Goal: Information Seeking & Learning: Find specific fact

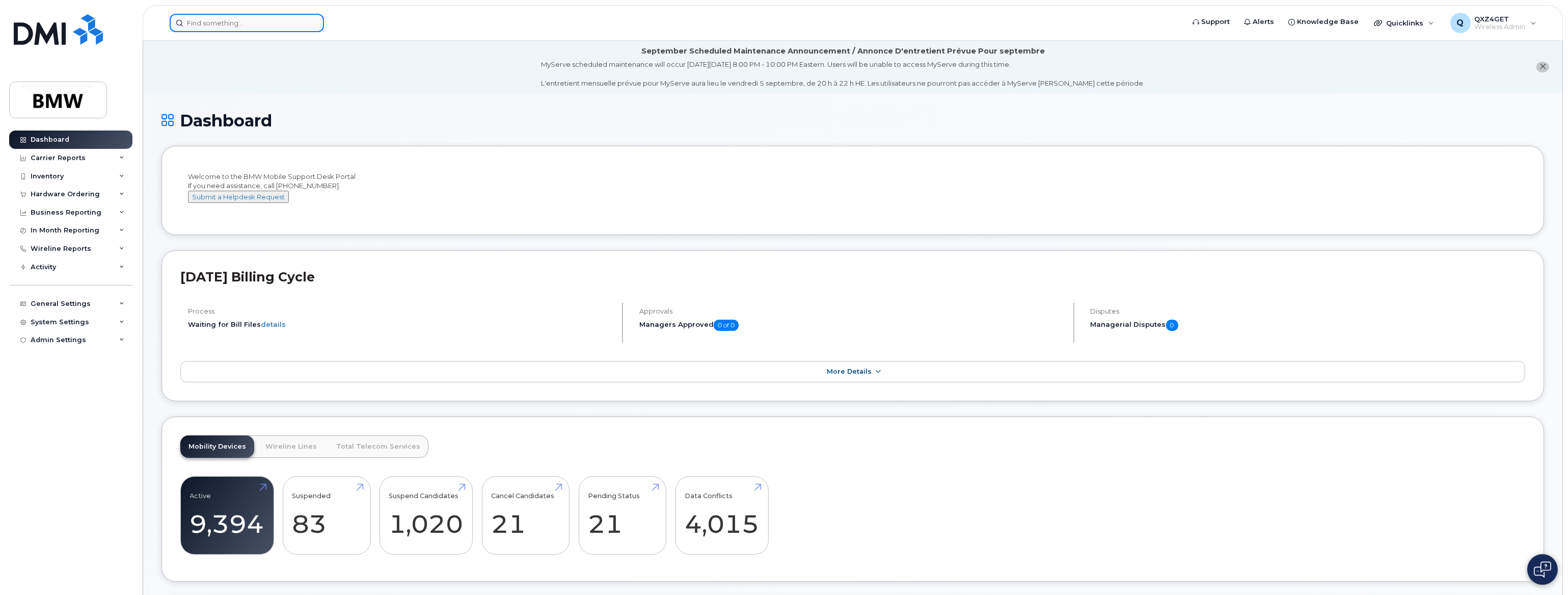
click at [210, 23] on input at bounding box center [247, 23] width 155 height 18
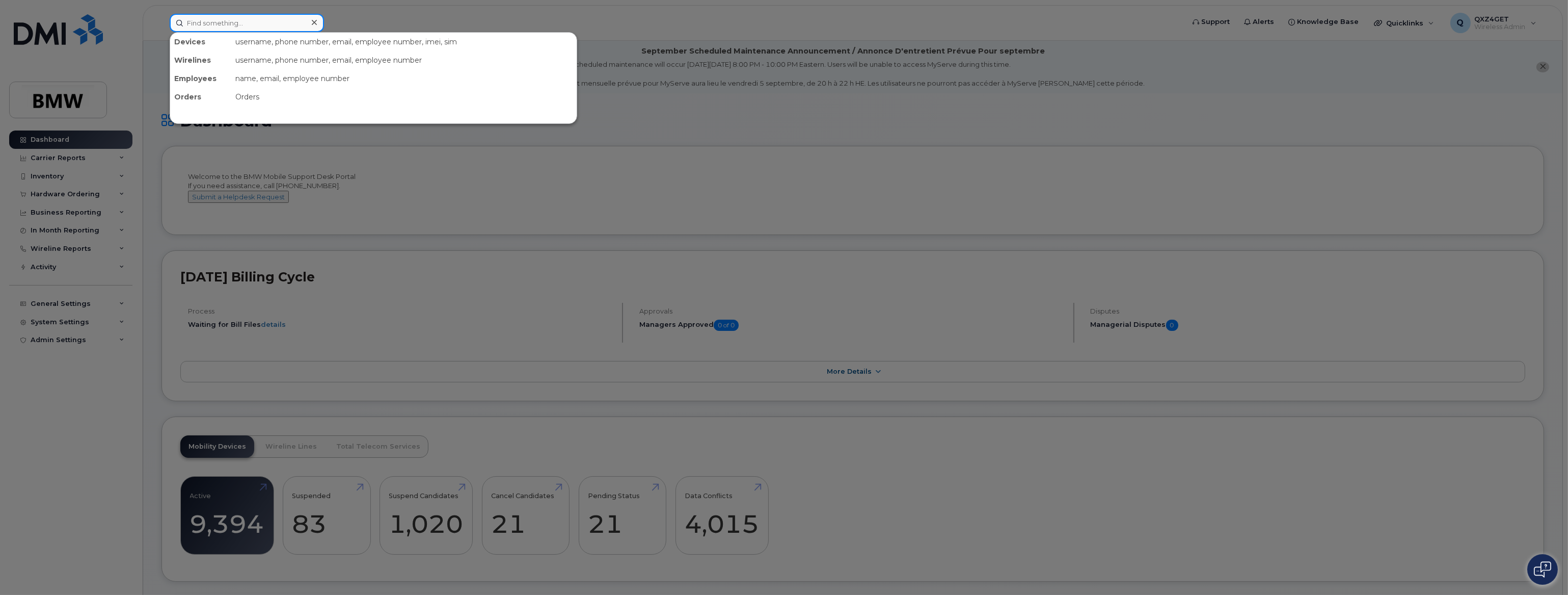
paste input "9099100851"
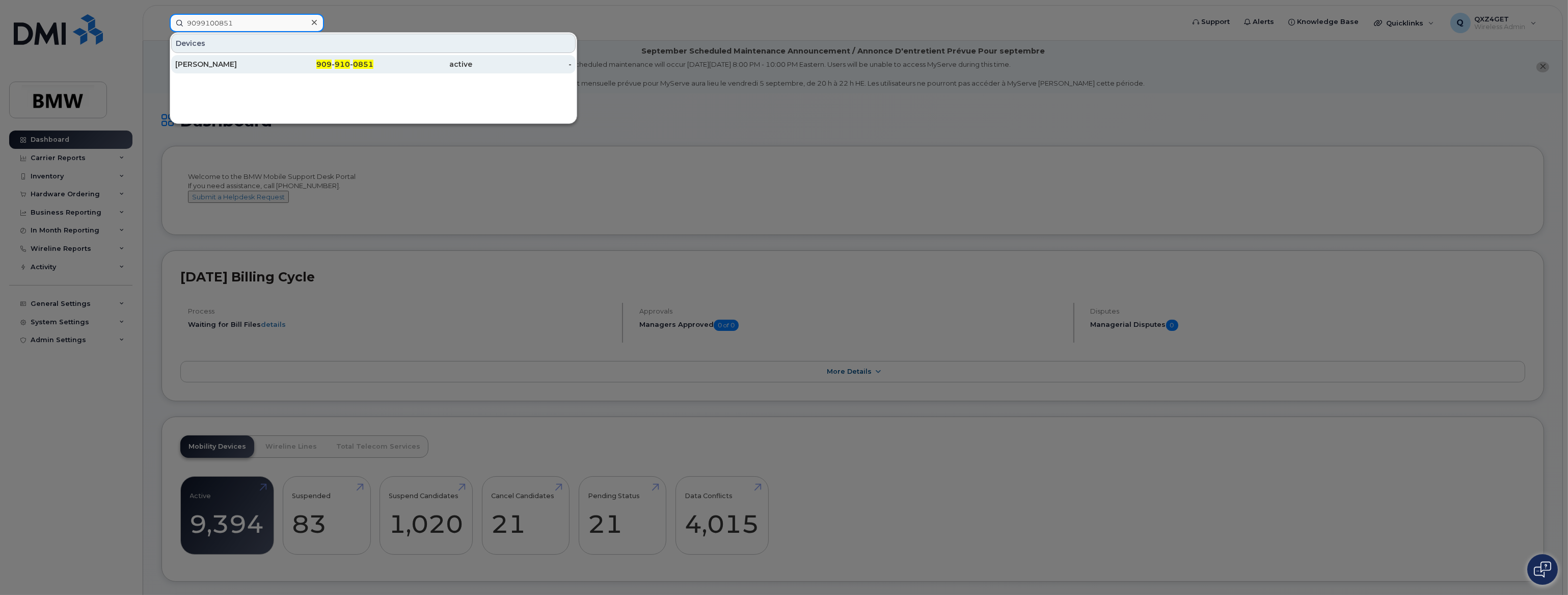
type input "9099100851"
click at [196, 61] on div "[PERSON_NAME]" at bounding box center [225, 64] width 99 height 10
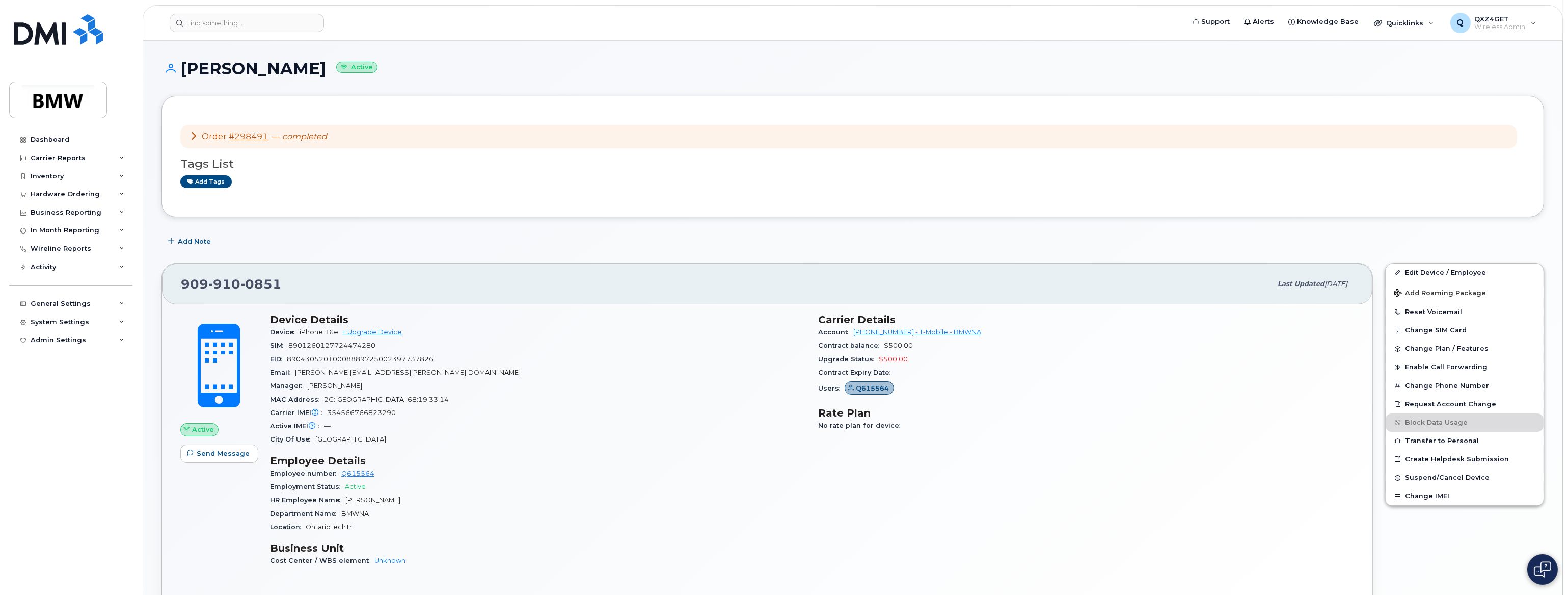
scroll to position [92, 0]
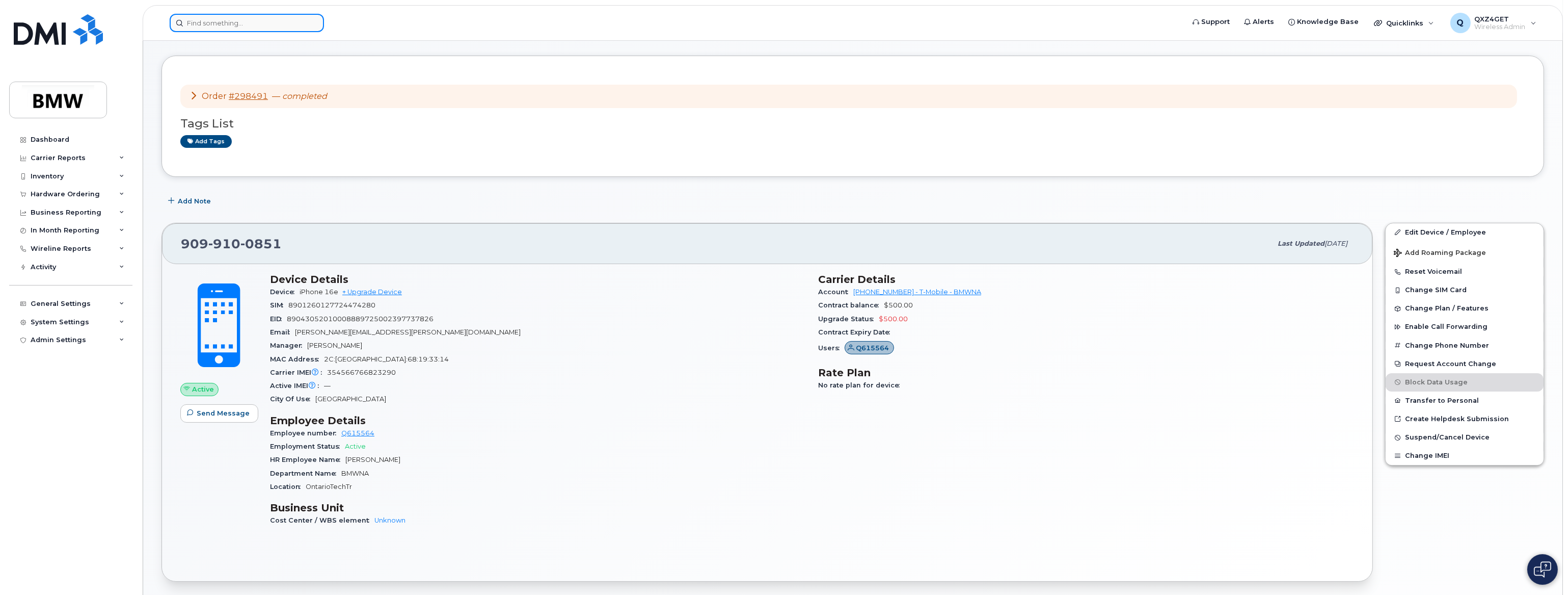
click at [200, 19] on input at bounding box center [247, 23] width 155 height 18
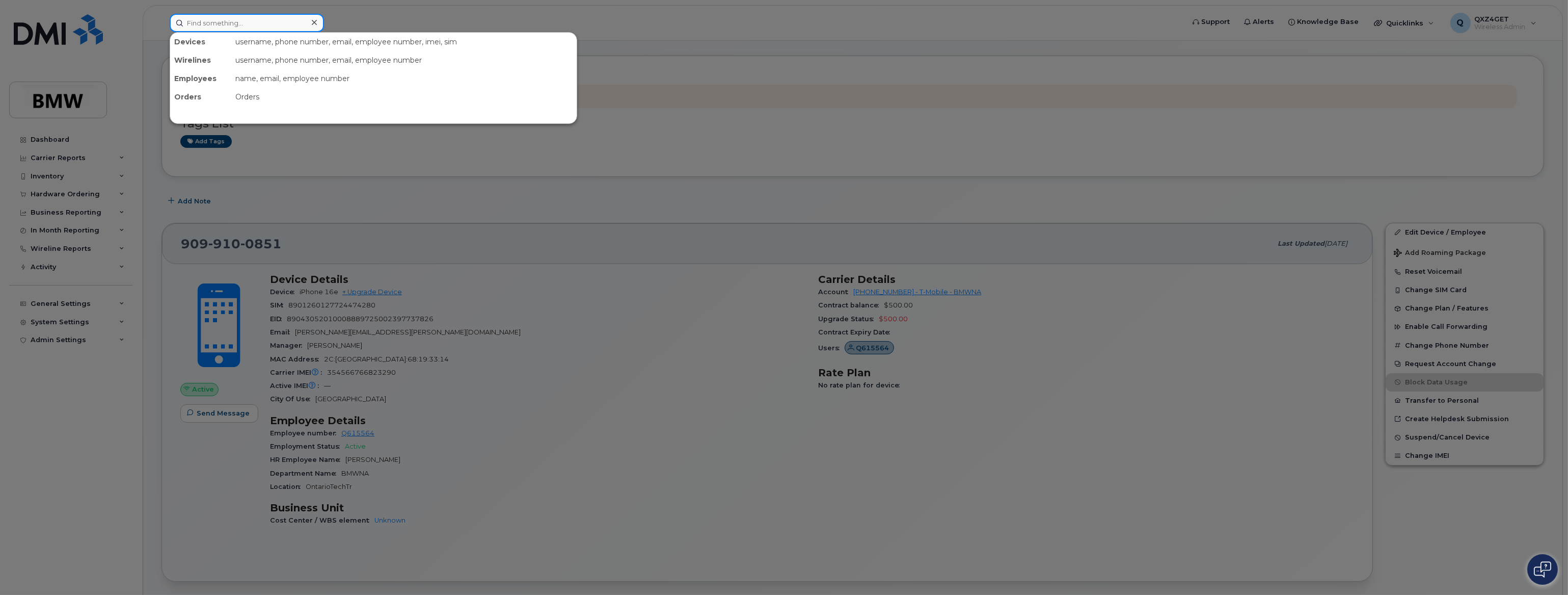
paste input "[PERSON_NAME]"
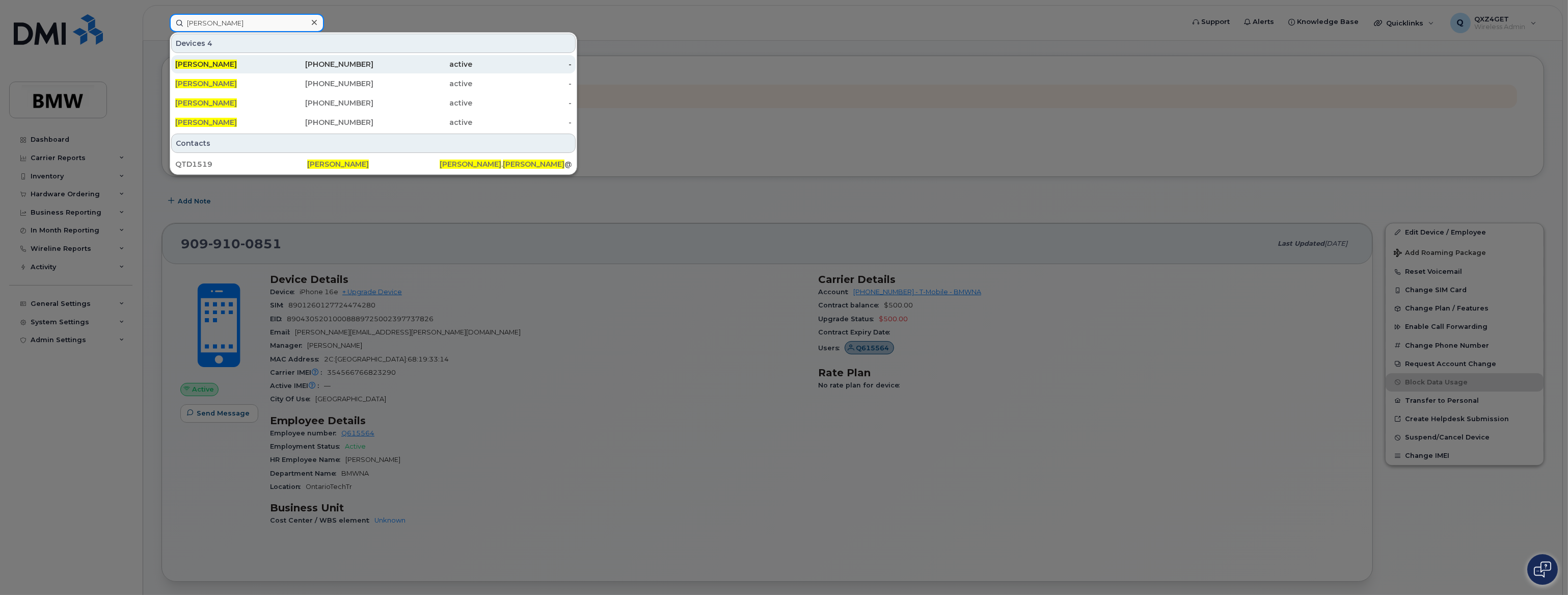
type input "[PERSON_NAME]"
click at [194, 66] on span "[PERSON_NAME]" at bounding box center [206, 64] width 61 height 9
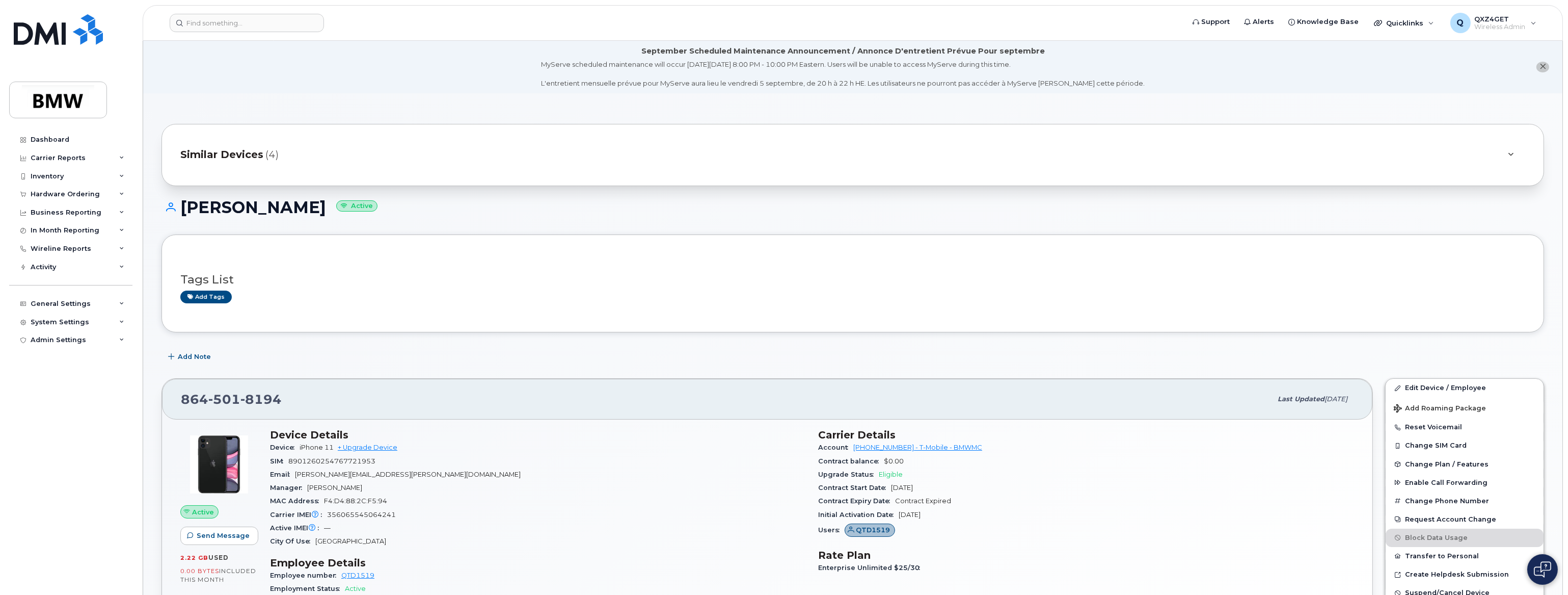
click at [245, 152] on span "Similar Devices" at bounding box center [222, 155] width 83 height 15
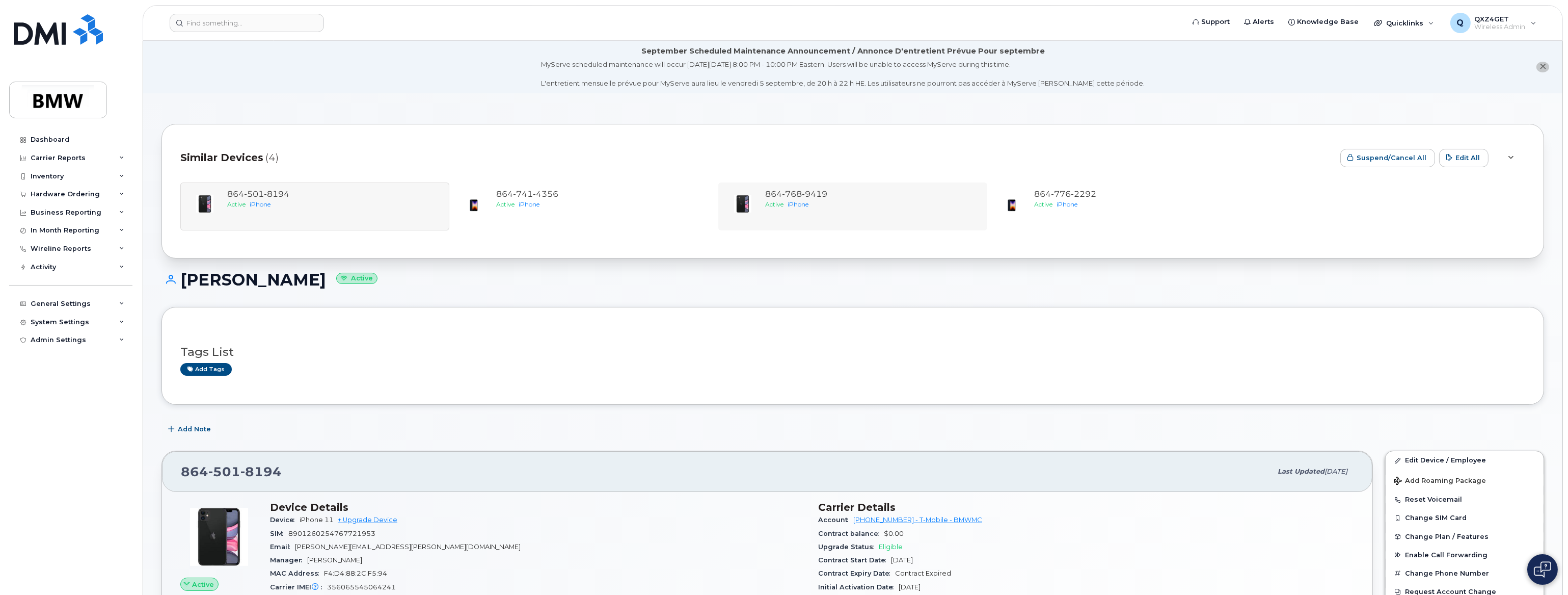
click at [786, 188] on div "864 768 9419 Active iPhone" at bounding box center [853, 206] width 269 height 48
click at [779, 194] on span "864 768 9419" at bounding box center [796, 194] width 62 height 10
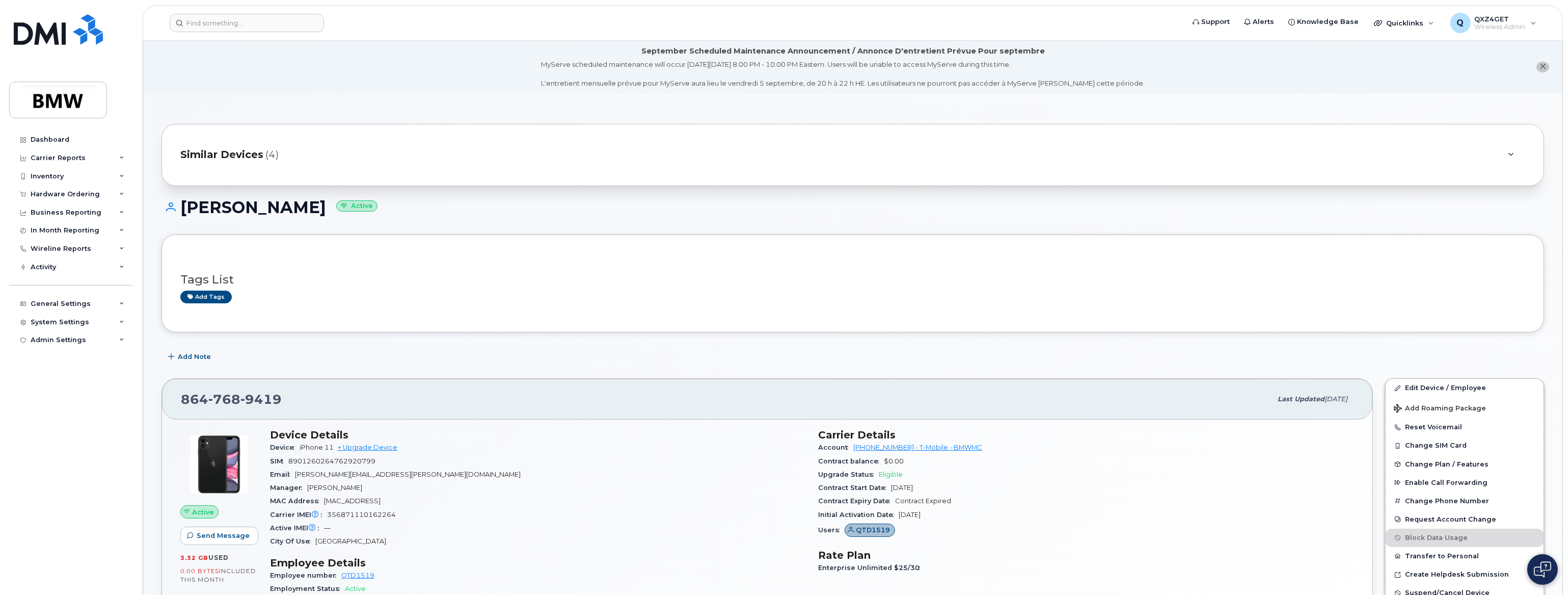
click at [228, 149] on span "Similar Devices" at bounding box center [222, 155] width 83 height 15
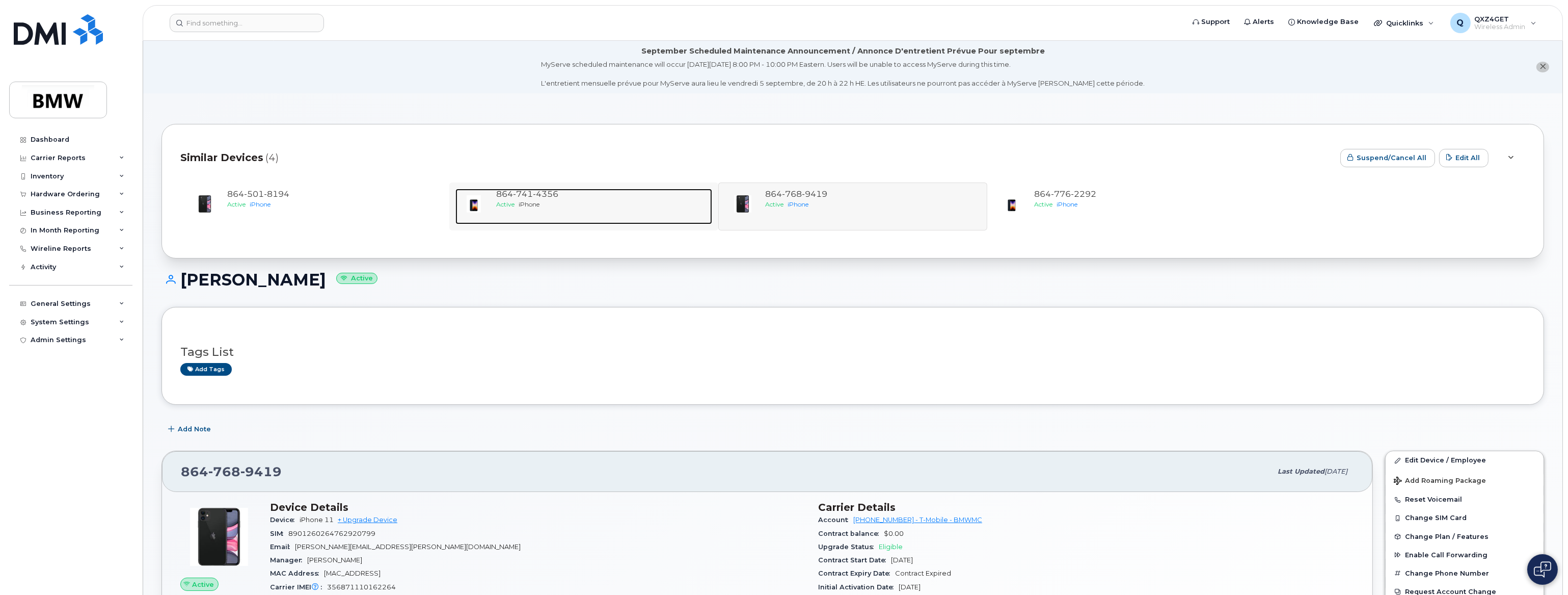
click at [505, 199] on span "864 741 4356" at bounding box center [527, 194] width 62 height 10
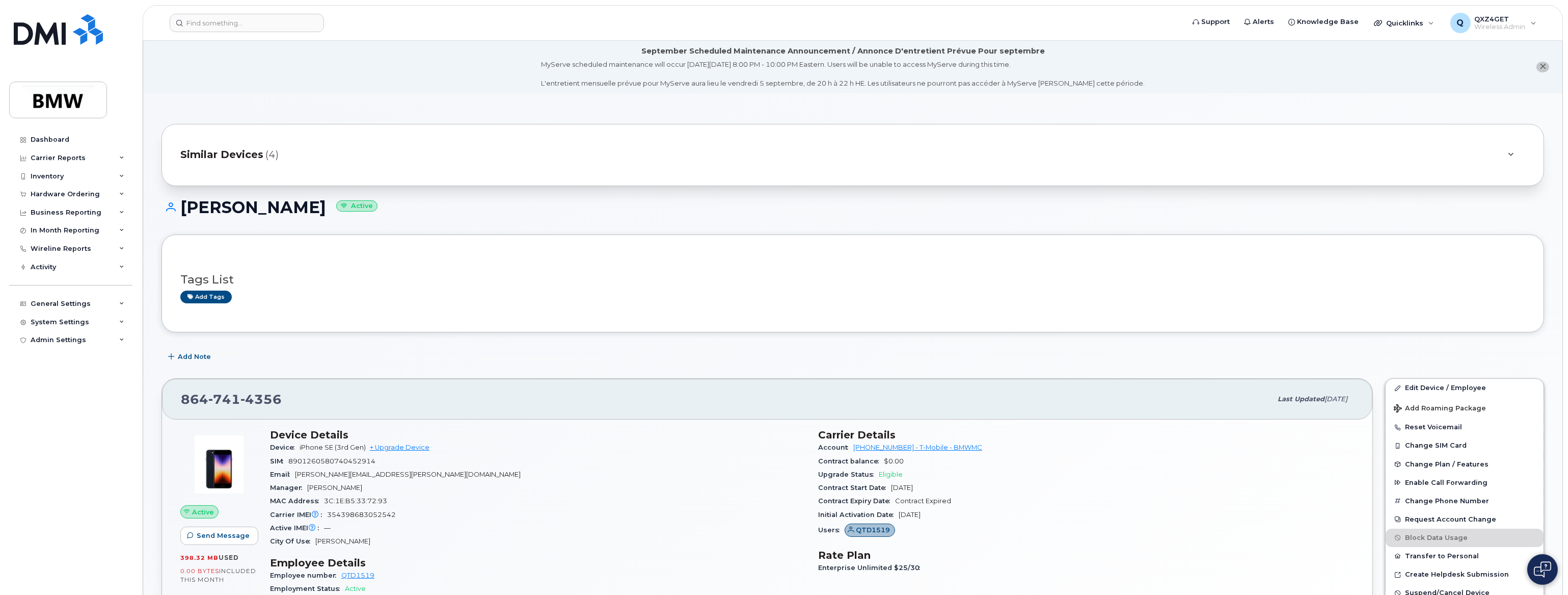
click at [253, 149] on span "Similar Devices" at bounding box center [222, 155] width 83 height 15
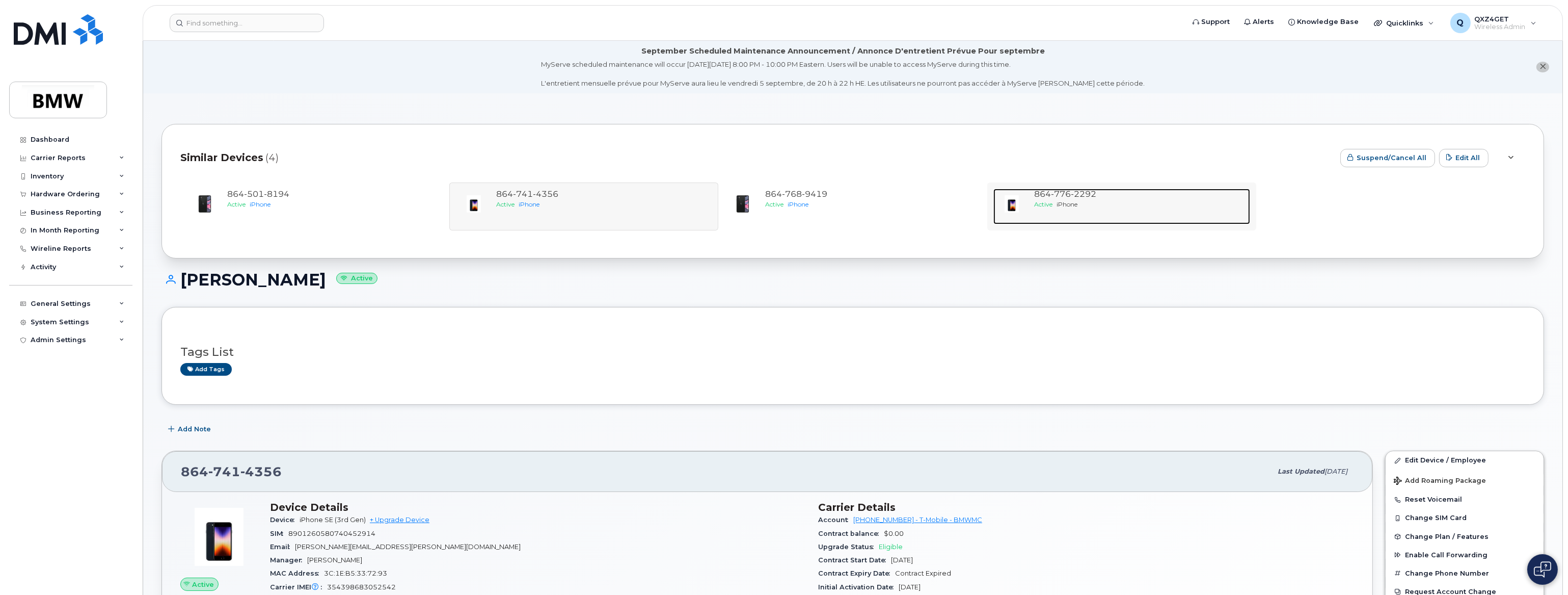
click at [1051, 202] on span "Active" at bounding box center [1043, 204] width 18 height 8
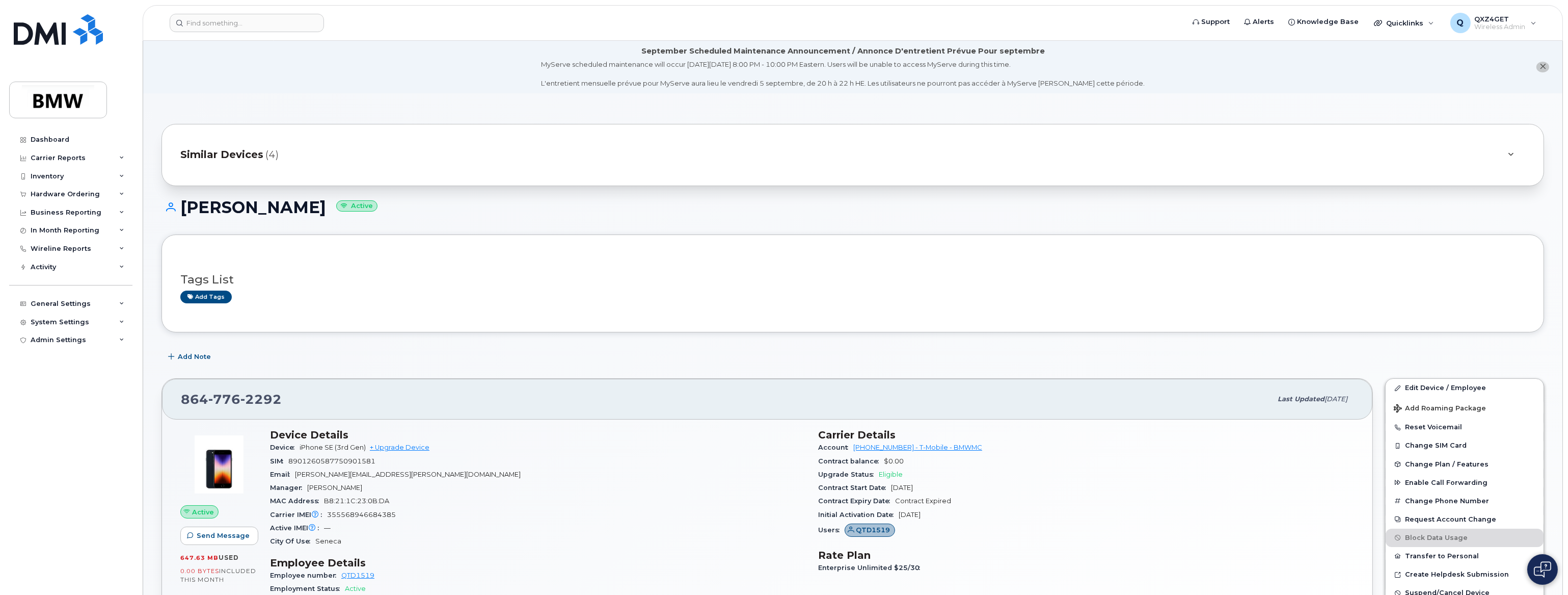
click at [223, 155] on span "Similar Devices" at bounding box center [222, 155] width 83 height 15
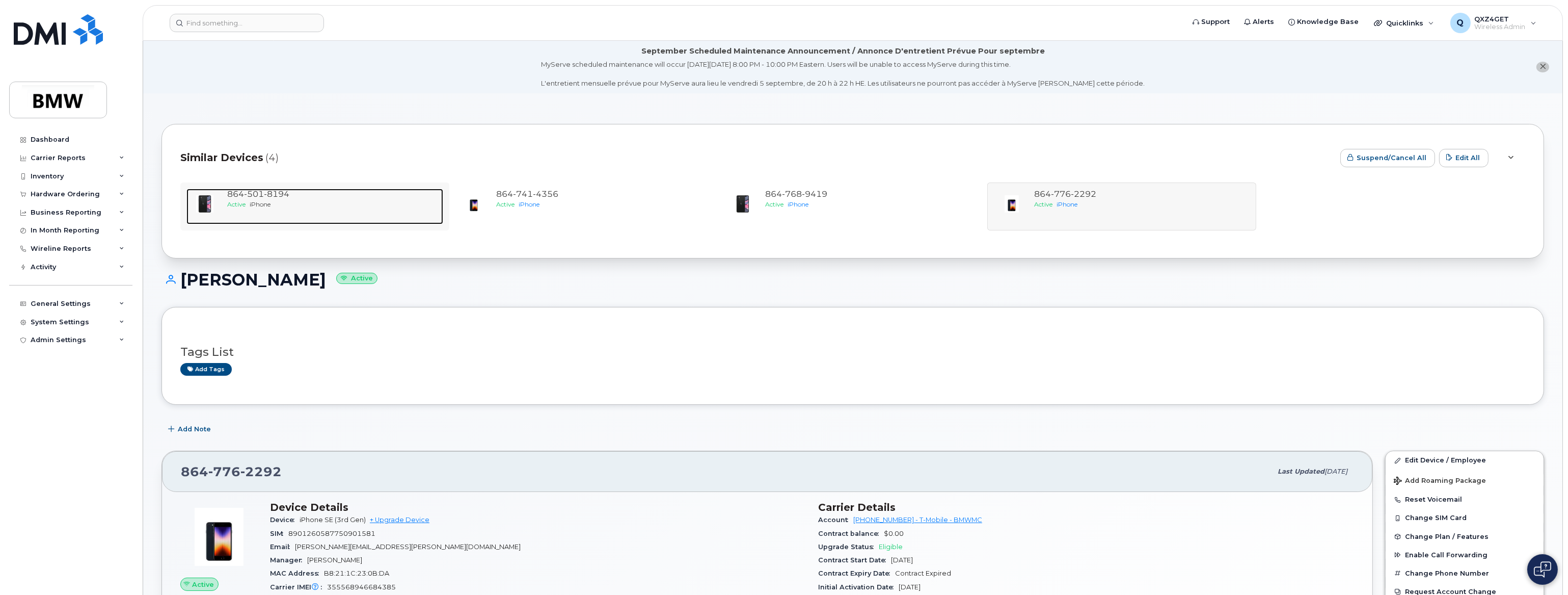
click at [253, 202] on span "iPhone" at bounding box center [260, 204] width 21 height 8
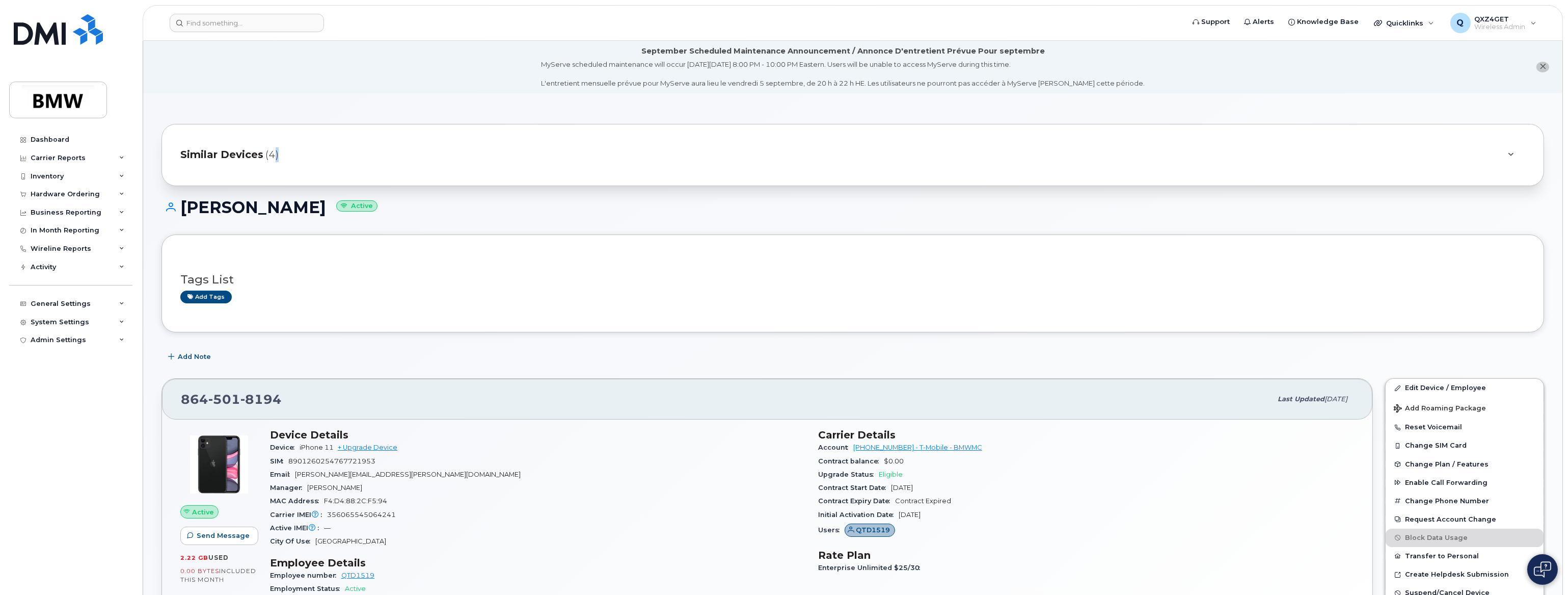
click at [274, 155] on span "(4)" at bounding box center [272, 155] width 13 height 15
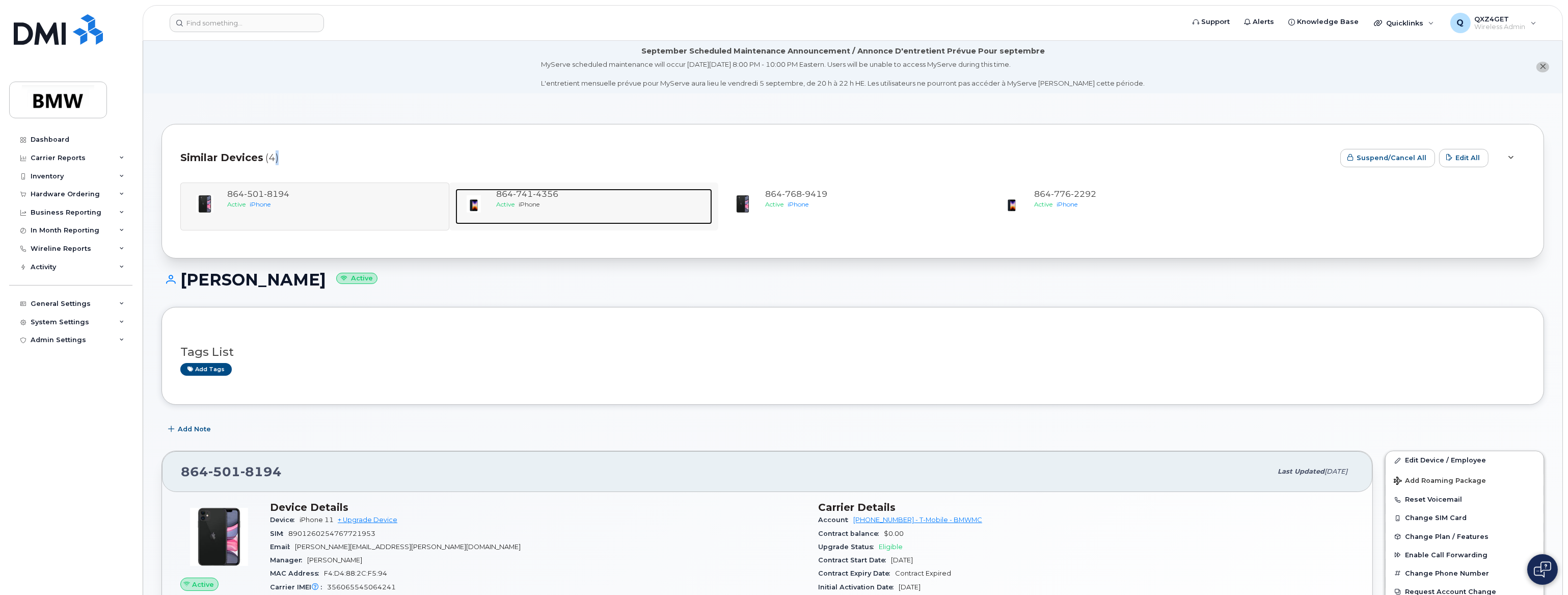
click at [509, 205] on span "Active" at bounding box center [505, 204] width 18 height 8
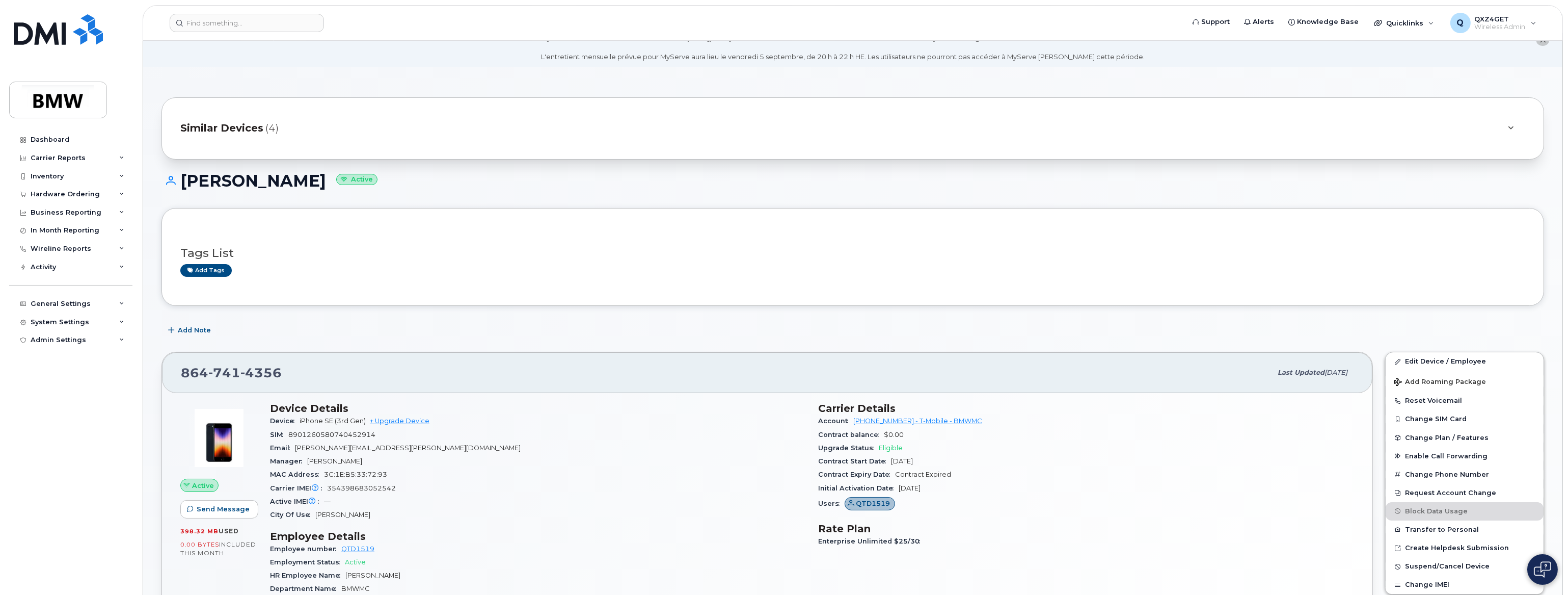
scroll to position [46, 0]
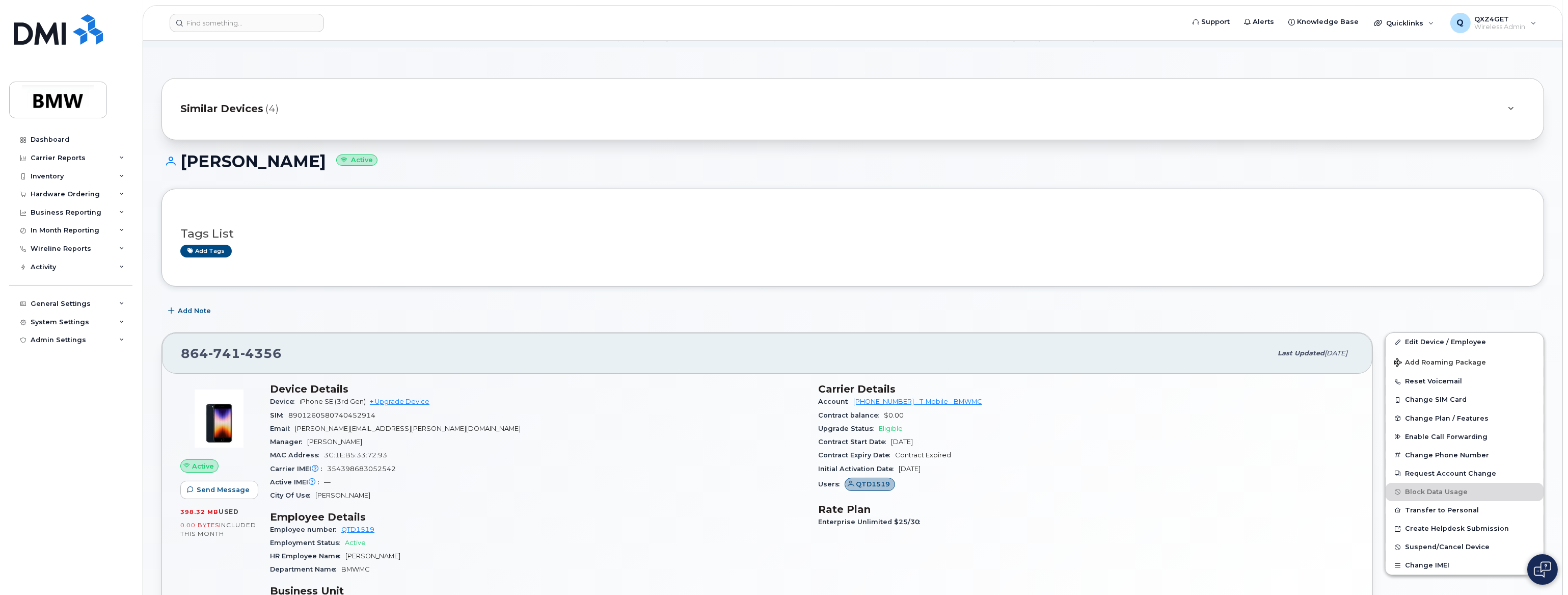
drag, startPoint x: 335, startPoint y: 158, endPoint x: 180, endPoint y: 155, distance: 155.0
click at [180, 155] on h1 "Zachariah Sanders Active" at bounding box center [852, 161] width 1382 height 18
click at [69, 193] on div "Hardware Ordering" at bounding box center [65, 194] width 69 height 8
click at [51, 232] on div "Orders" at bounding box center [47, 232] width 25 height 9
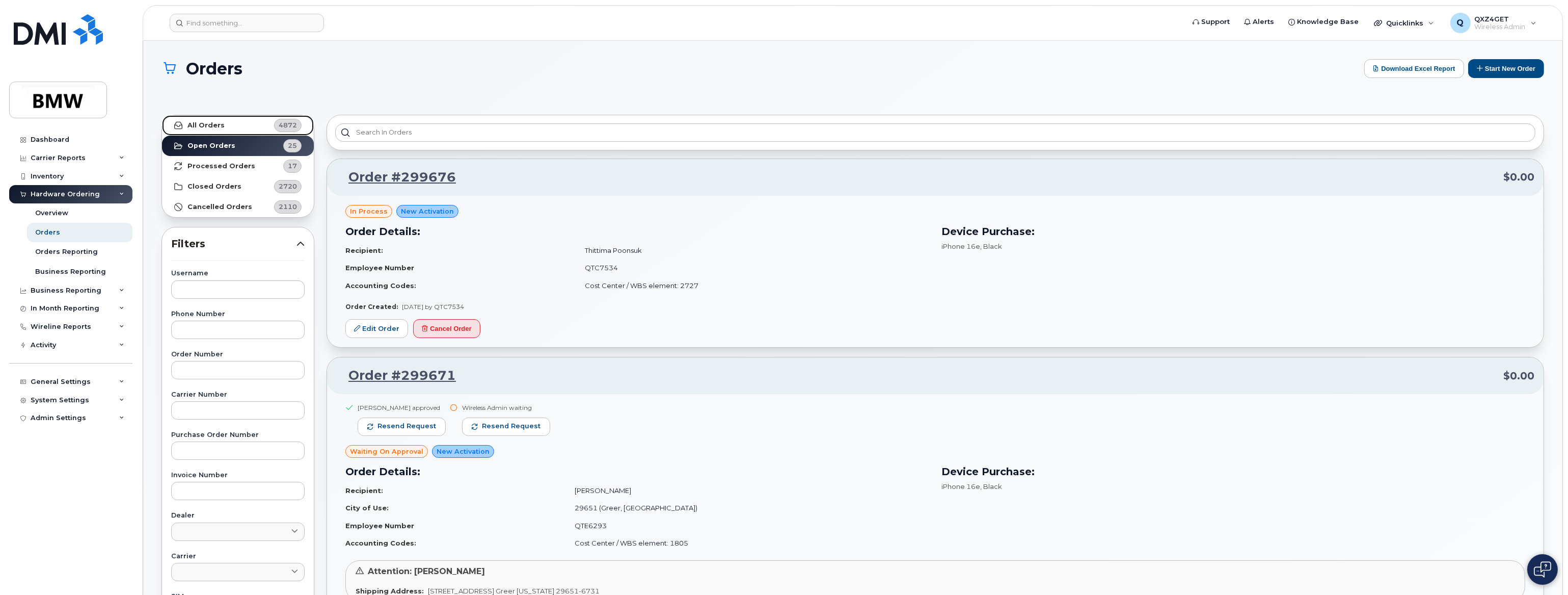
click at [200, 121] on strong "All Orders" at bounding box center [206, 125] width 37 height 8
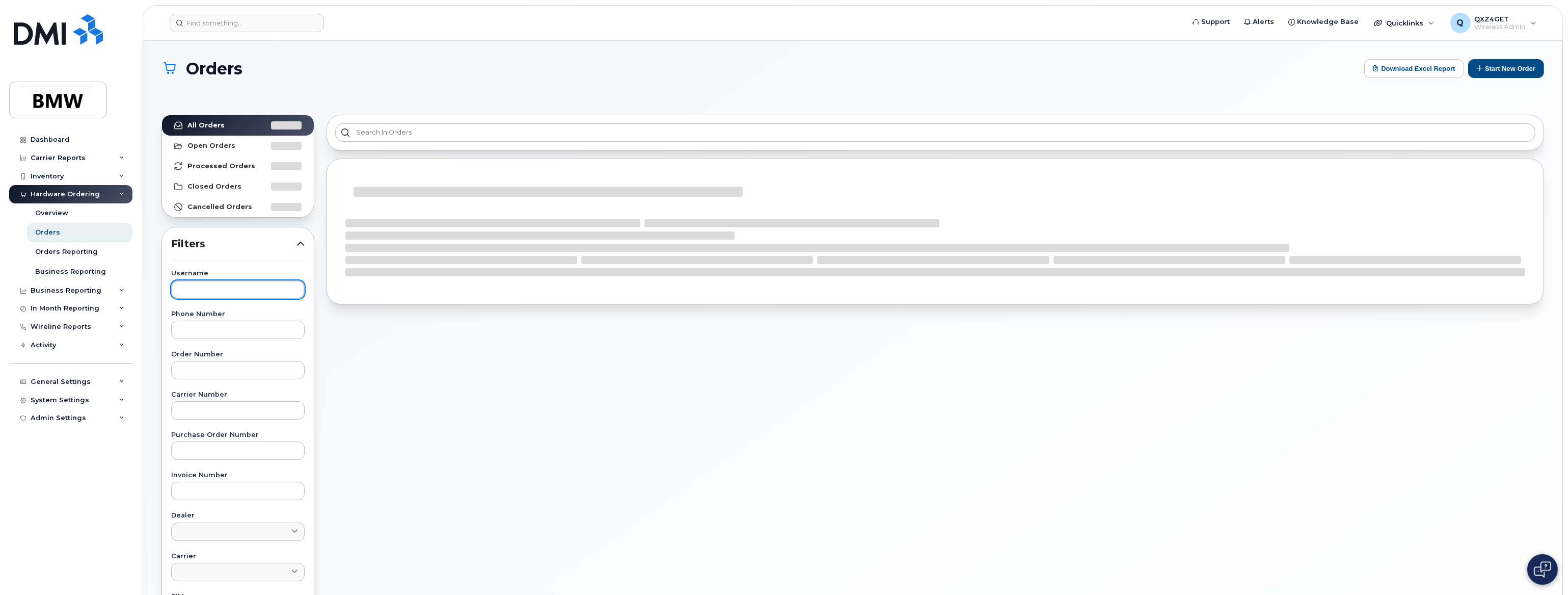
click at [205, 286] on input "text" at bounding box center [237, 289] width 133 height 18
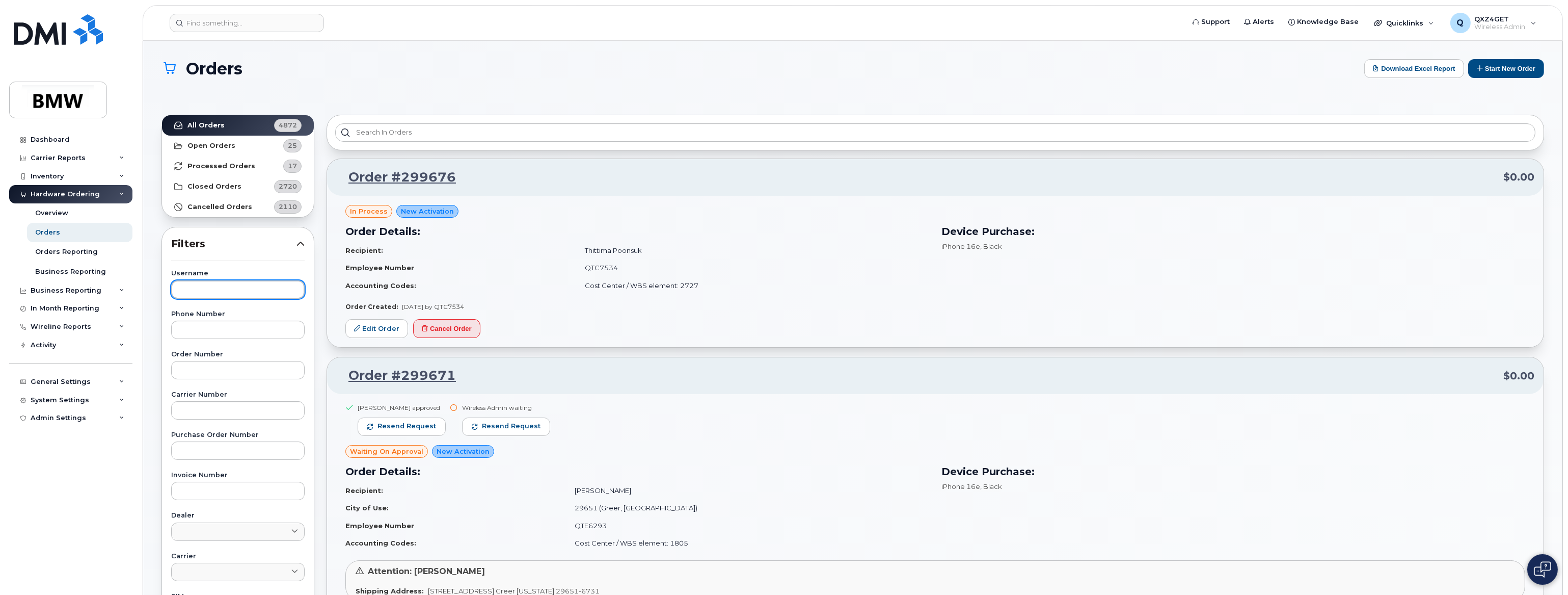
paste input "Zachariah Sanders"
type input "Zachariah Sanders"
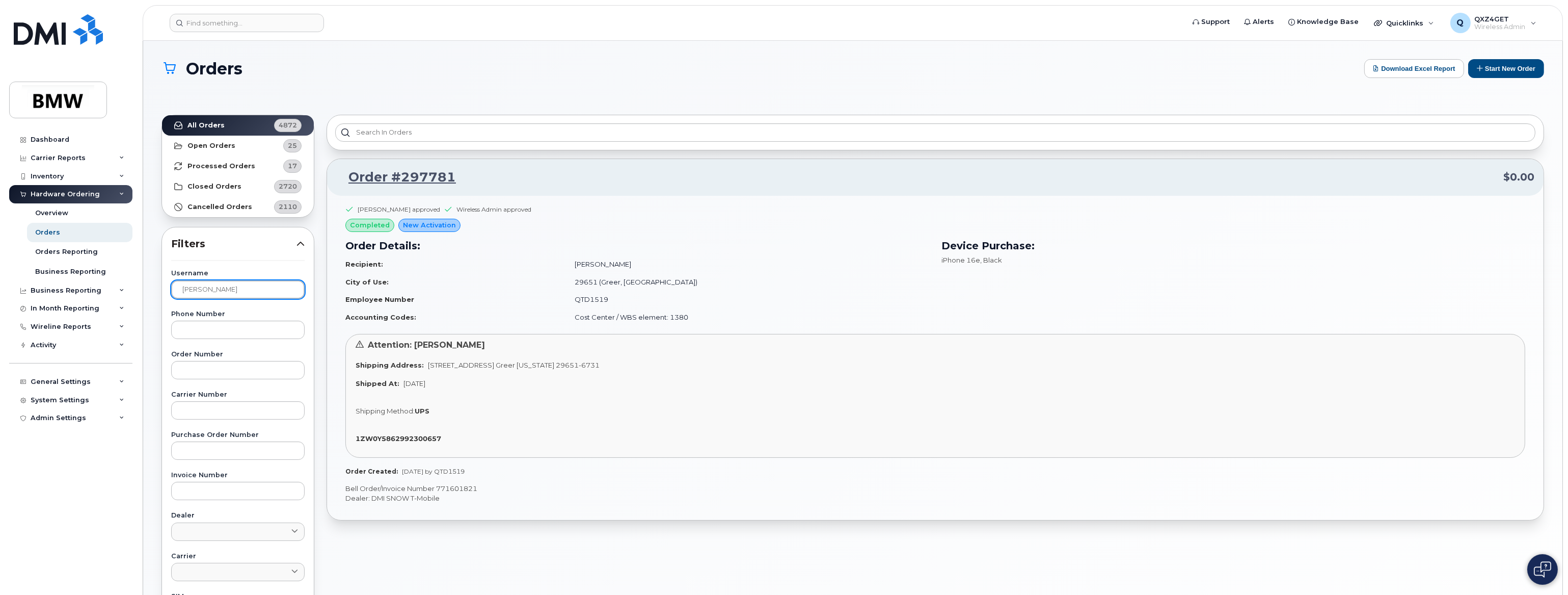
scroll to position [46, 0]
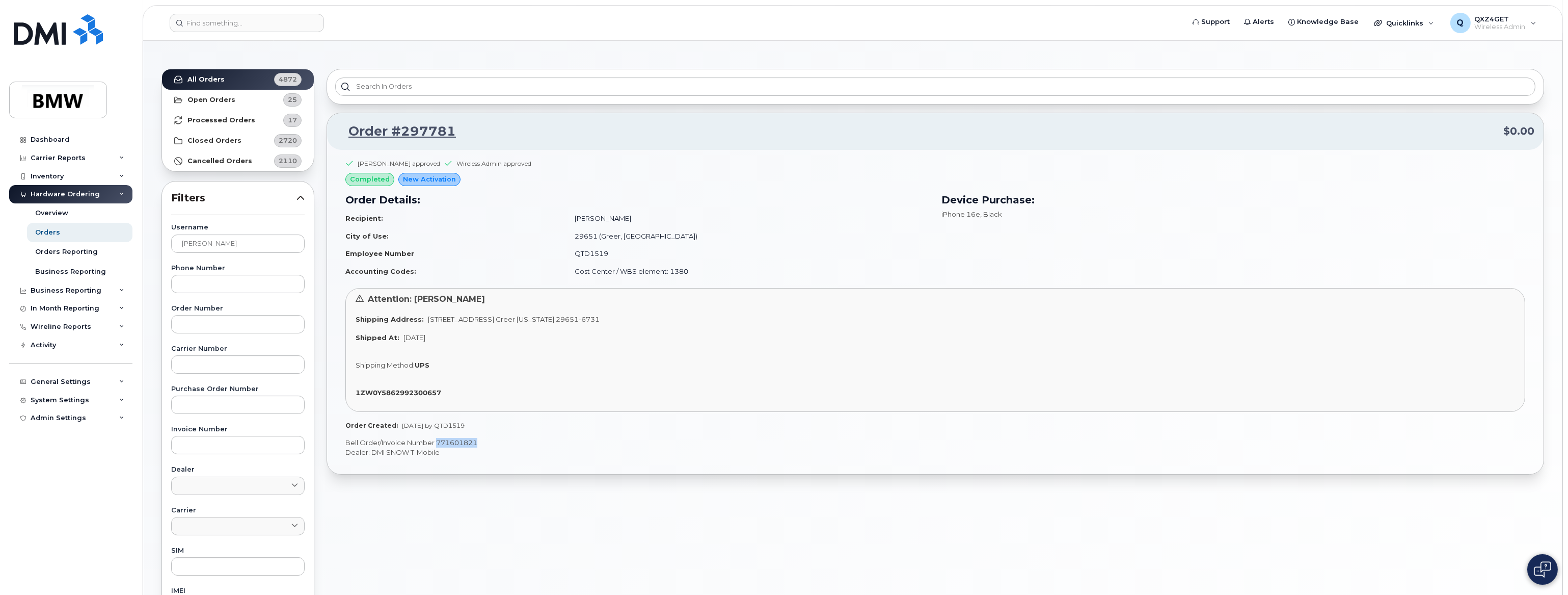
drag, startPoint x: 478, startPoint y: 438, endPoint x: 436, endPoint y: 440, distance: 42.0
click at [436, 440] on p "Bell Order/Invoice Number 771601821" at bounding box center [935, 443] width 1180 height 10
copy p "771601821"
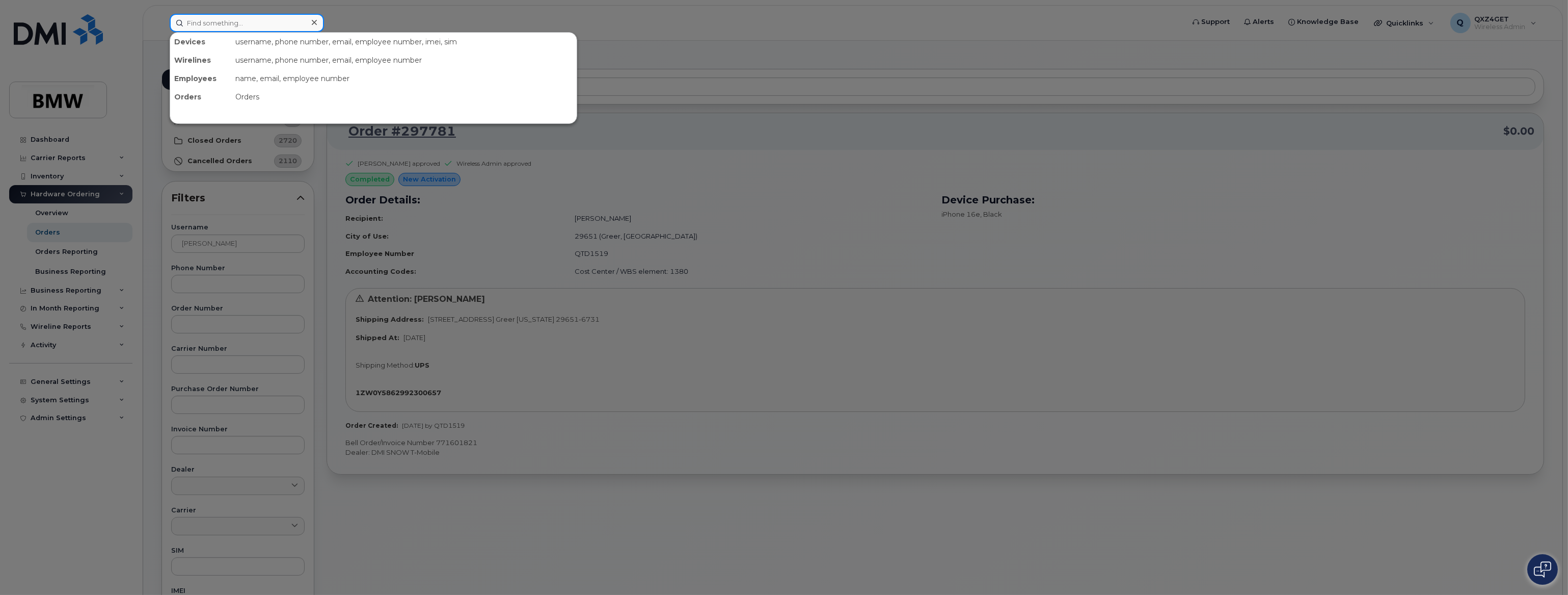
click at [233, 18] on input at bounding box center [247, 23] width 155 height 18
paste input "2014812373"
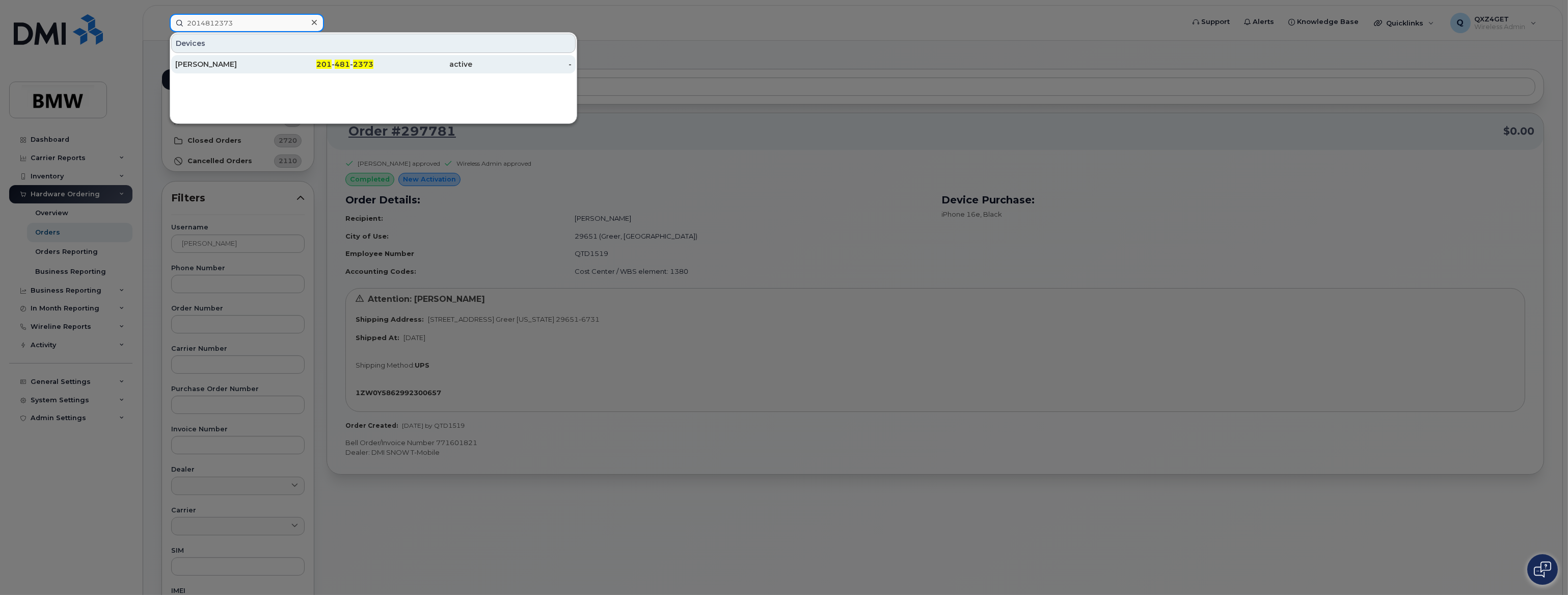
type input "2014812373"
click at [215, 66] on div "Maximilian Hahn" at bounding box center [225, 64] width 99 height 10
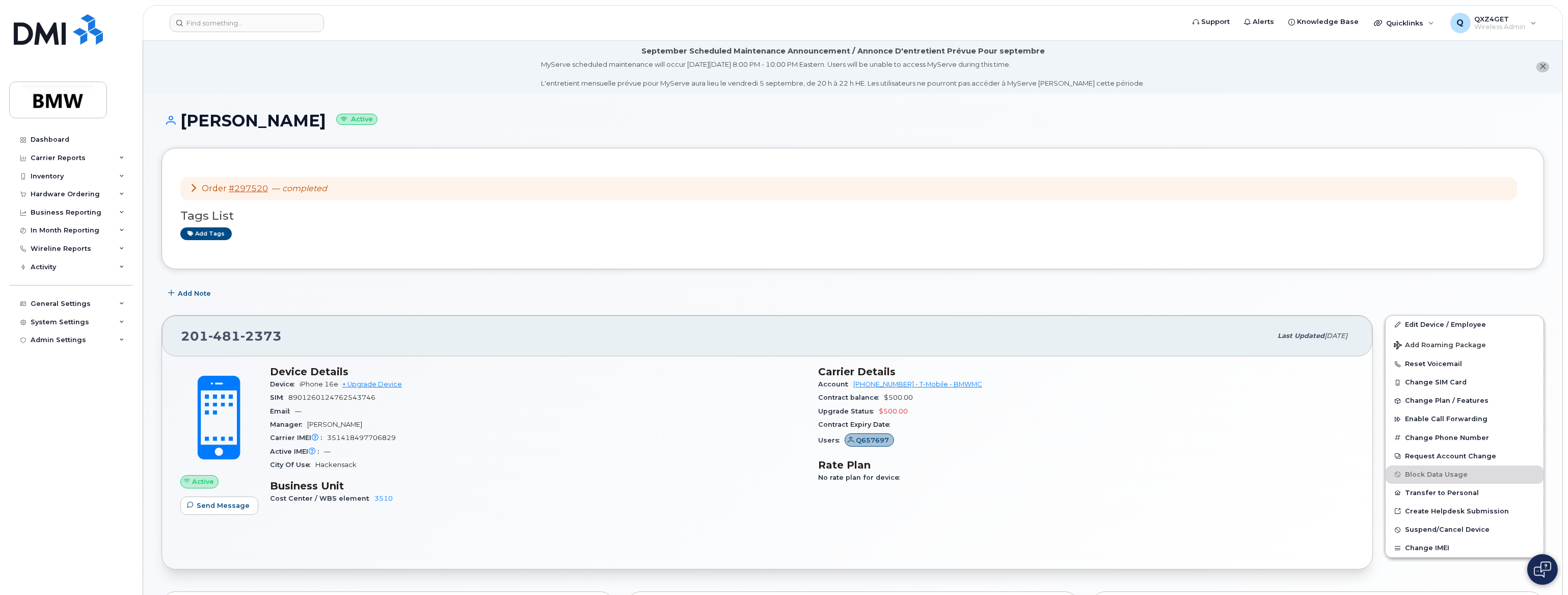
drag, startPoint x: 323, startPoint y: 118, endPoint x: 197, endPoint y: 114, distance: 126.1
click at [183, 115] on h1 "Maximilian Hahn Active" at bounding box center [852, 120] width 1382 height 18
copy h1 "Maximilian Hahn"
click at [237, 189] on link "#297520" at bounding box center [248, 188] width 39 height 10
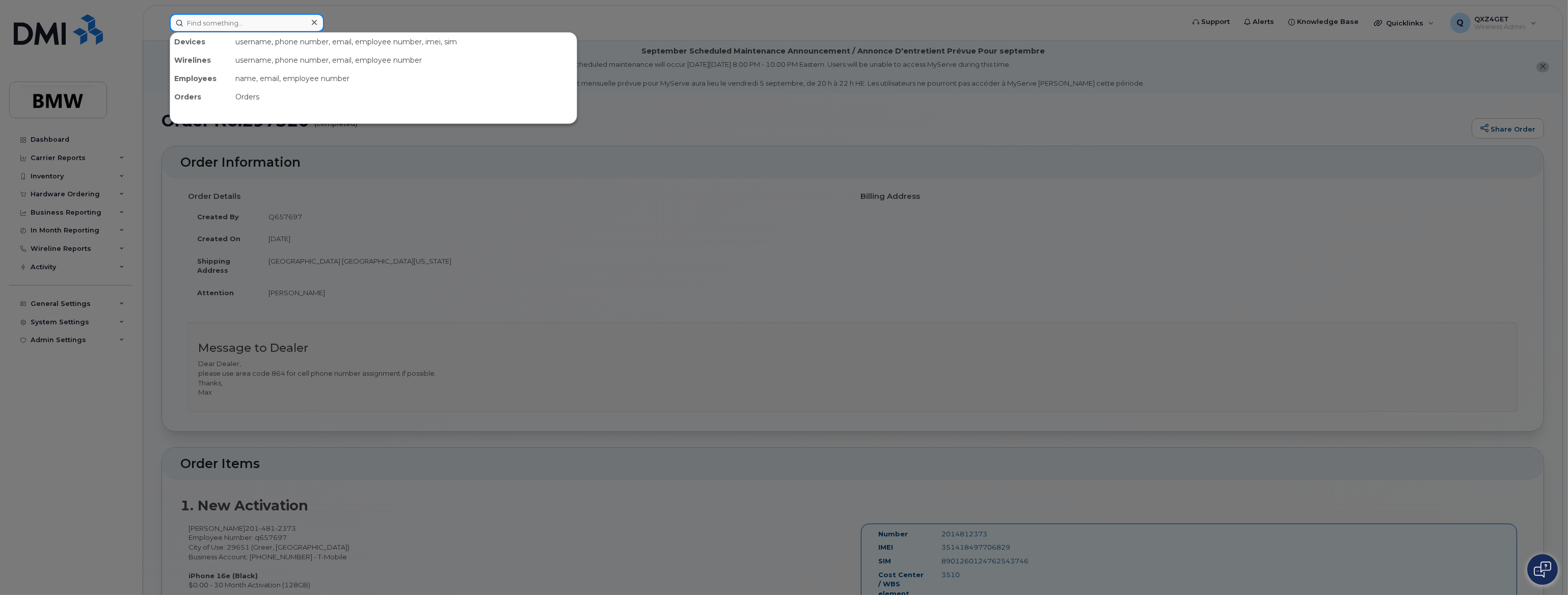
click at [208, 20] on input at bounding box center [247, 23] width 155 height 18
paste input "[PERSON_NAME]"
click at [220, 21] on input "[PERSON_NAME]" at bounding box center [247, 23] width 155 height 18
click at [237, 21] on input "Sebastian Mauler" at bounding box center [247, 23] width 155 height 18
drag, startPoint x: 250, startPoint y: 23, endPoint x: 140, endPoint y: 10, distance: 110.8
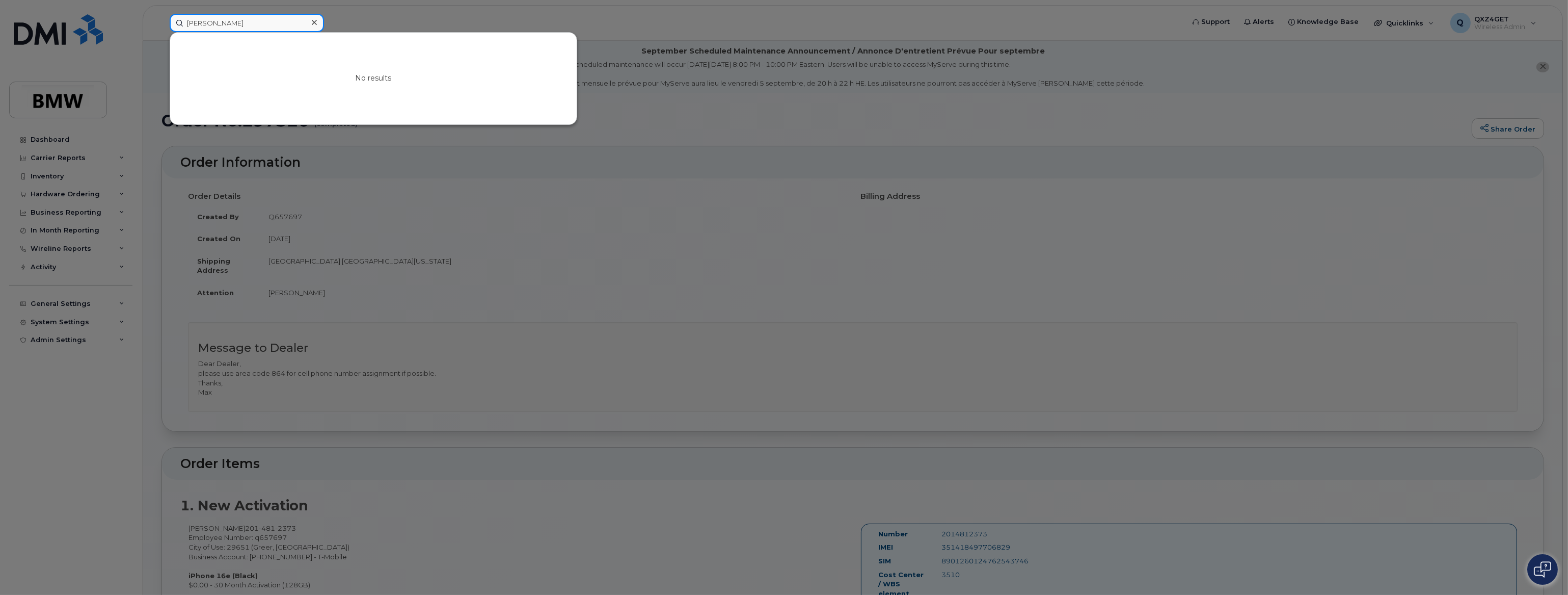
click at [161, 14] on div "Sebastian Mauler No results" at bounding box center [673, 23] width 1024 height 18
paste input "q377616"
type input "q377616"
drag, startPoint x: 260, startPoint y: 17, endPoint x: 151, endPoint y: 6, distance: 109.6
click at [161, 14] on div "q377616 No results" at bounding box center [673, 23] width 1024 height 18
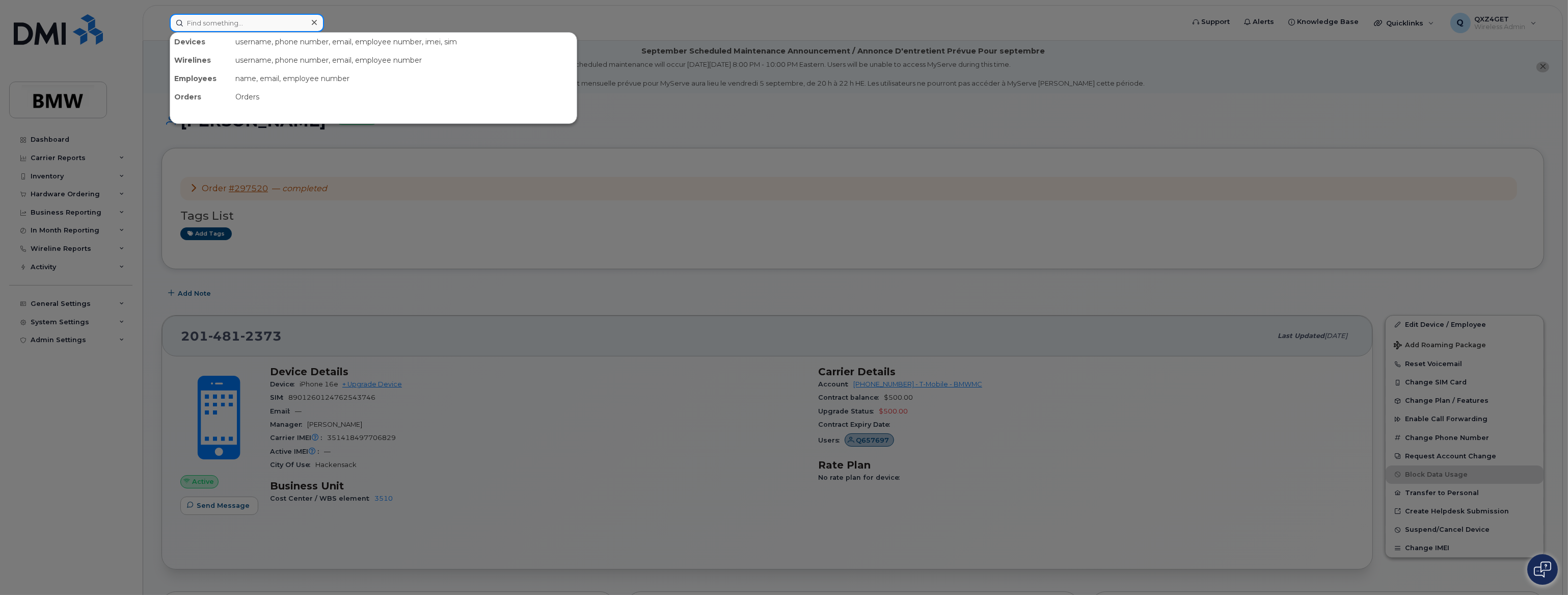
paste input "5515027379"
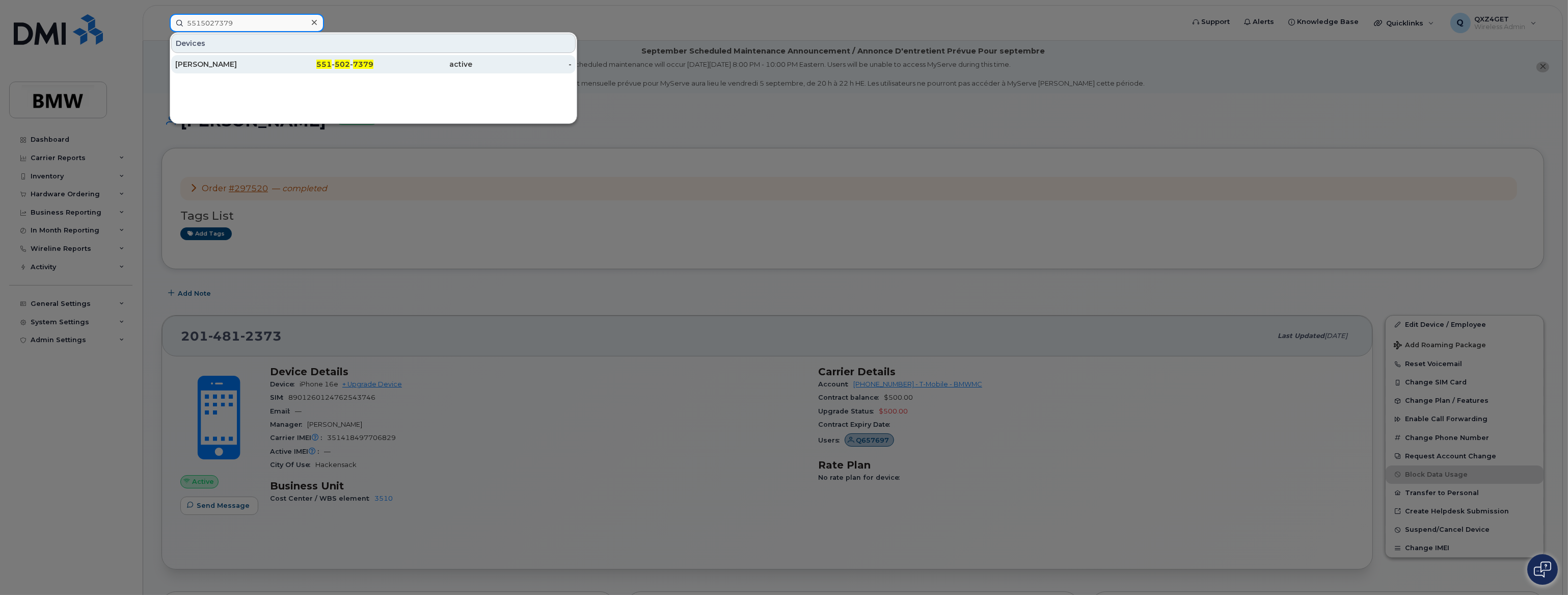
type input "5515027379"
click at [211, 68] on div "[PERSON_NAME]" at bounding box center [225, 64] width 99 height 10
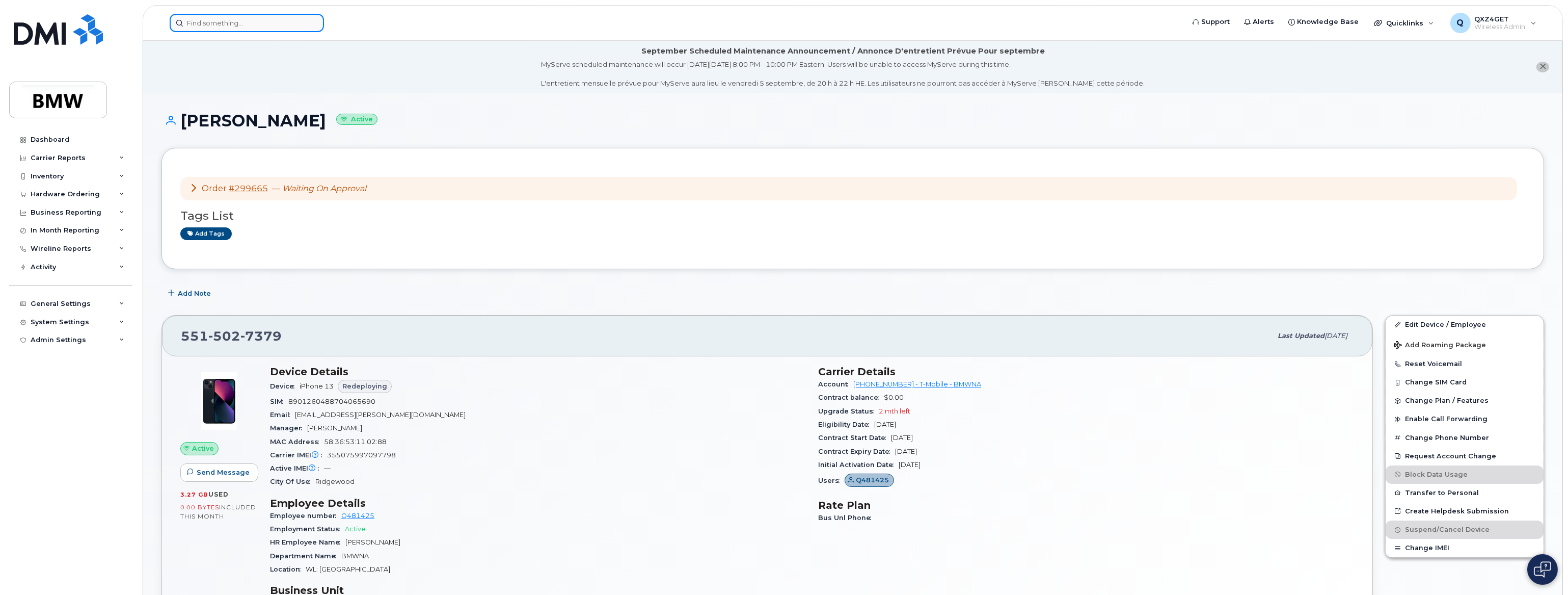
click at [223, 23] on input at bounding box center [247, 23] width 155 height 18
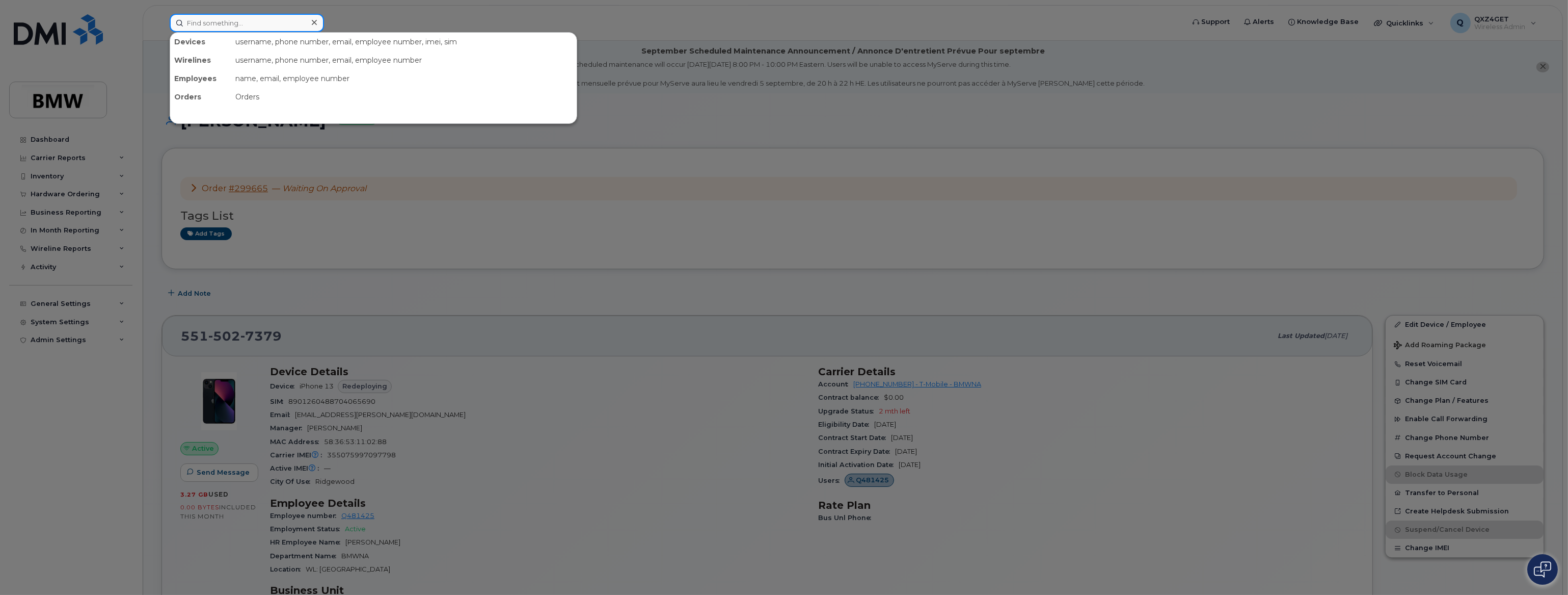
paste input "[PERSON_NAME]"
click at [187, 18] on input "[PERSON_NAME]" at bounding box center [247, 23] width 155 height 18
click at [261, 26] on input "[PERSON_NAME]" at bounding box center [247, 23] width 155 height 18
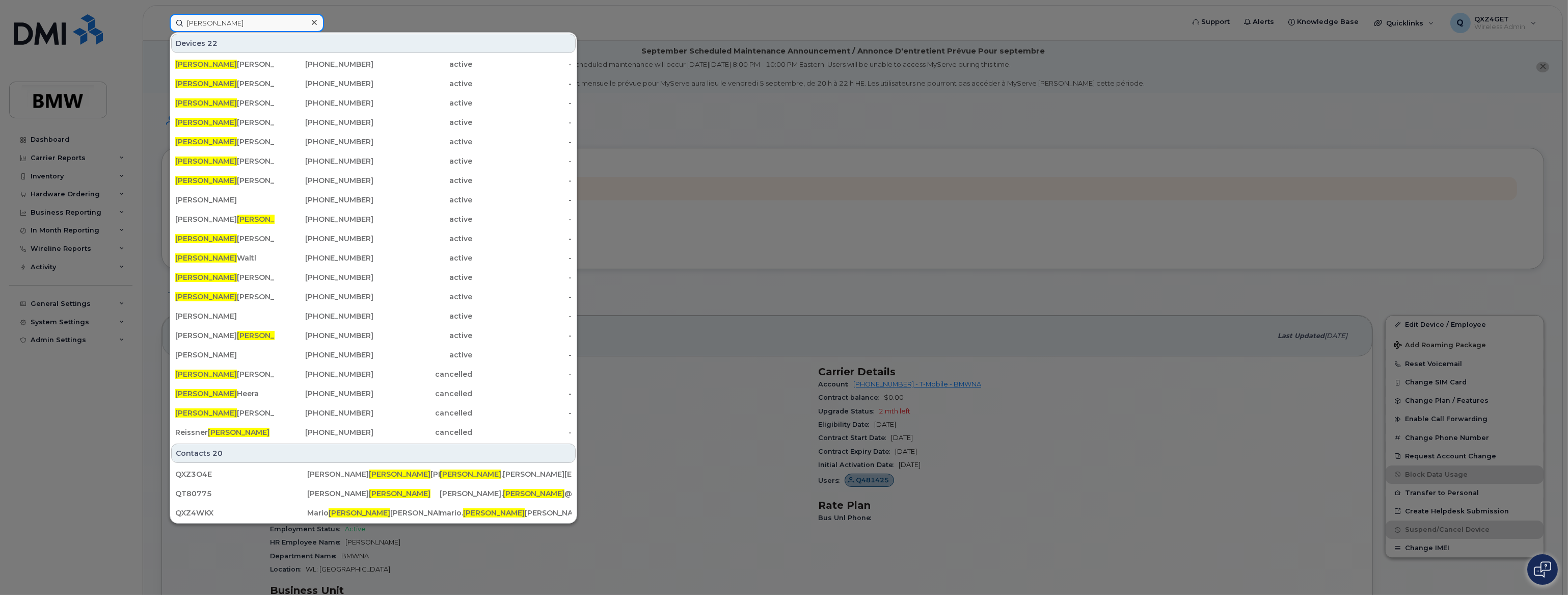
type input "[PERSON_NAME]"
click at [404, 19] on div at bounding box center [784, 297] width 1568 height 595
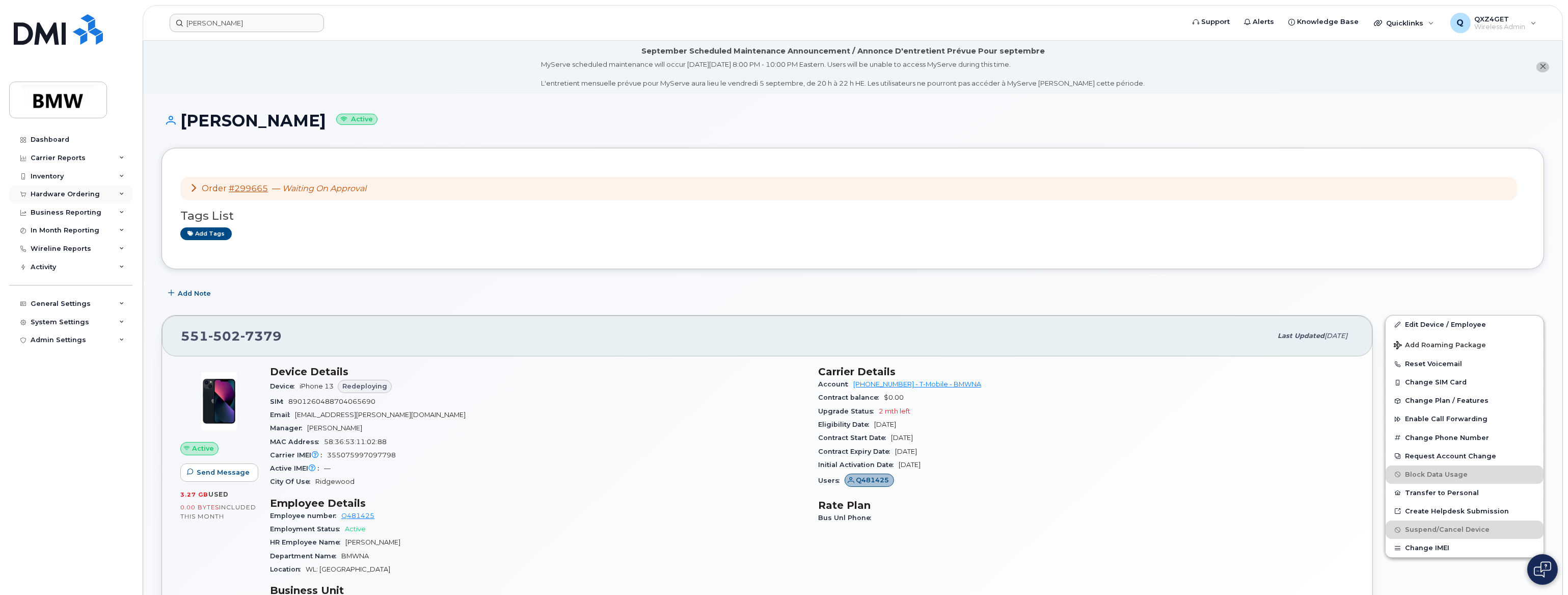
click at [66, 193] on div "Hardware Ordering" at bounding box center [65, 194] width 69 height 8
click at [50, 230] on div "Orders" at bounding box center [47, 232] width 25 height 9
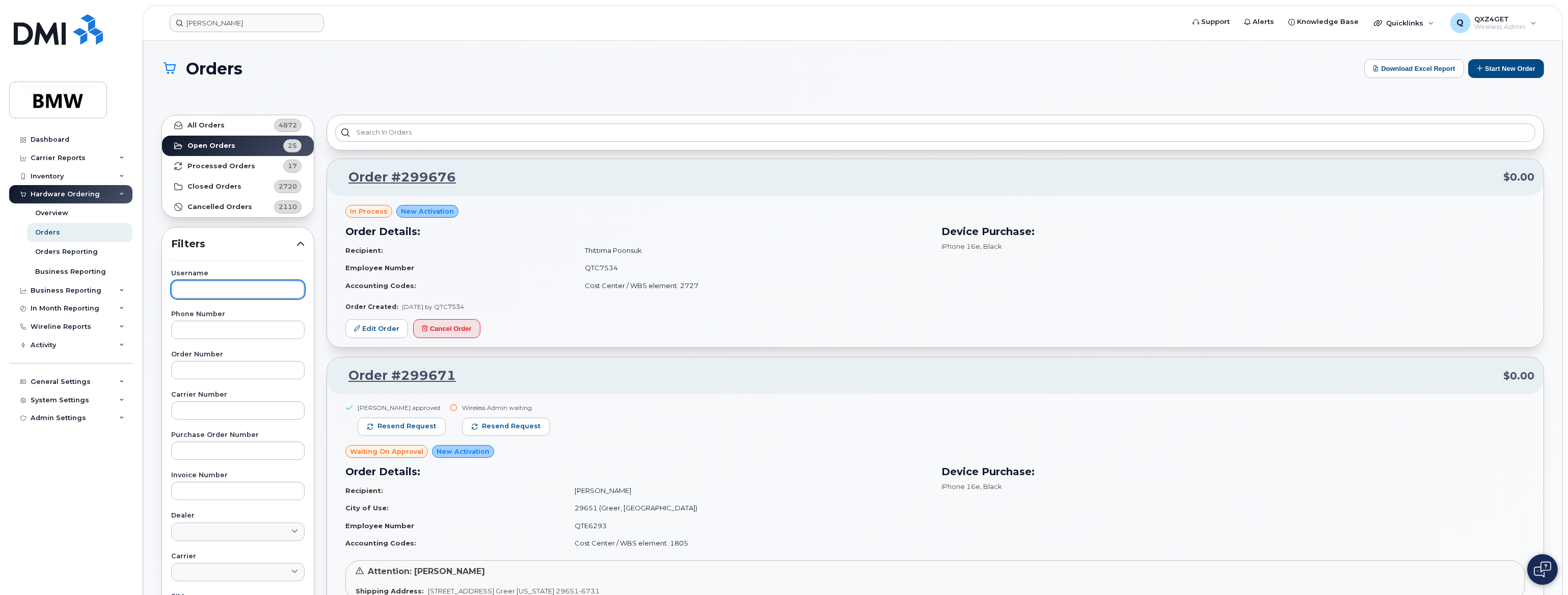
click at [203, 290] on input "text" at bounding box center [237, 289] width 133 height 18
paste input "q377616"
type input "q377616"
drag, startPoint x: 220, startPoint y: 290, endPoint x: 147, endPoint y: 283, distance: 73.3
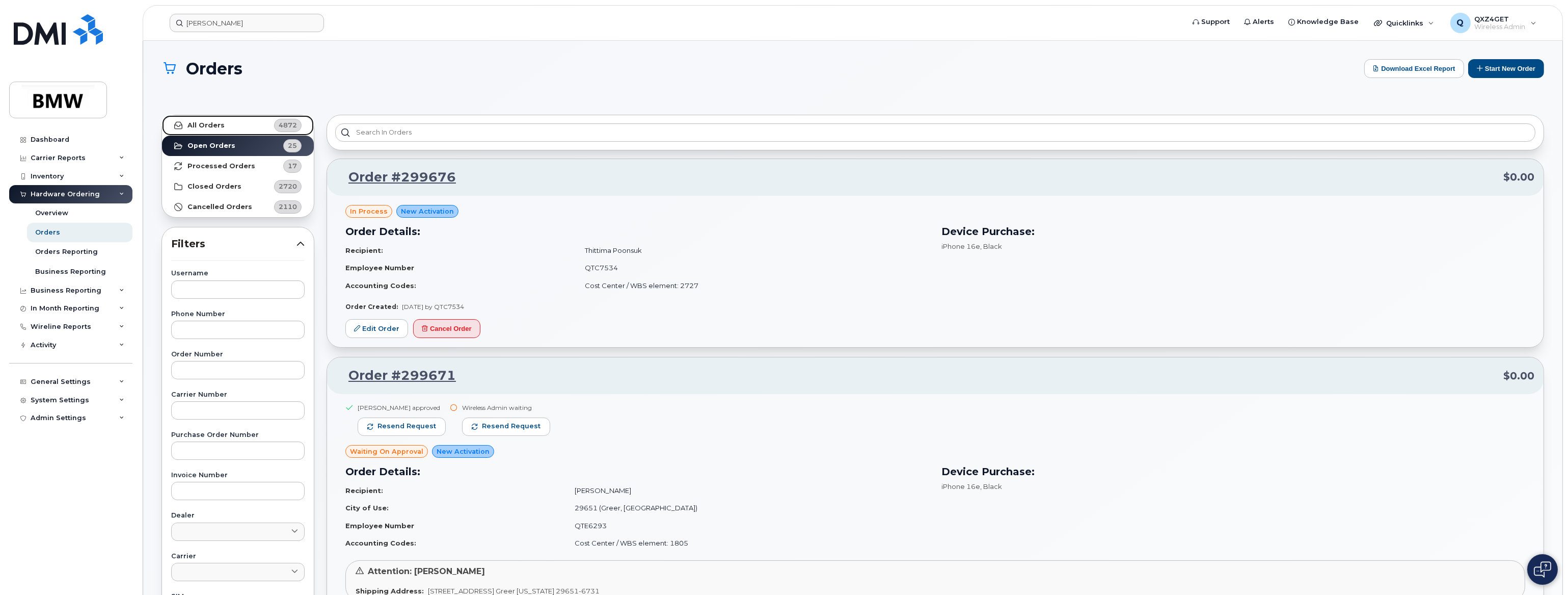
drag, startPoint x: 211, startPoint y: 127, endPoint x: 209, endPoint y: 133, distance: 6.3
click at [211, 127] on strong "All Orders" at bounding box center [206, 125] width 37 height 8
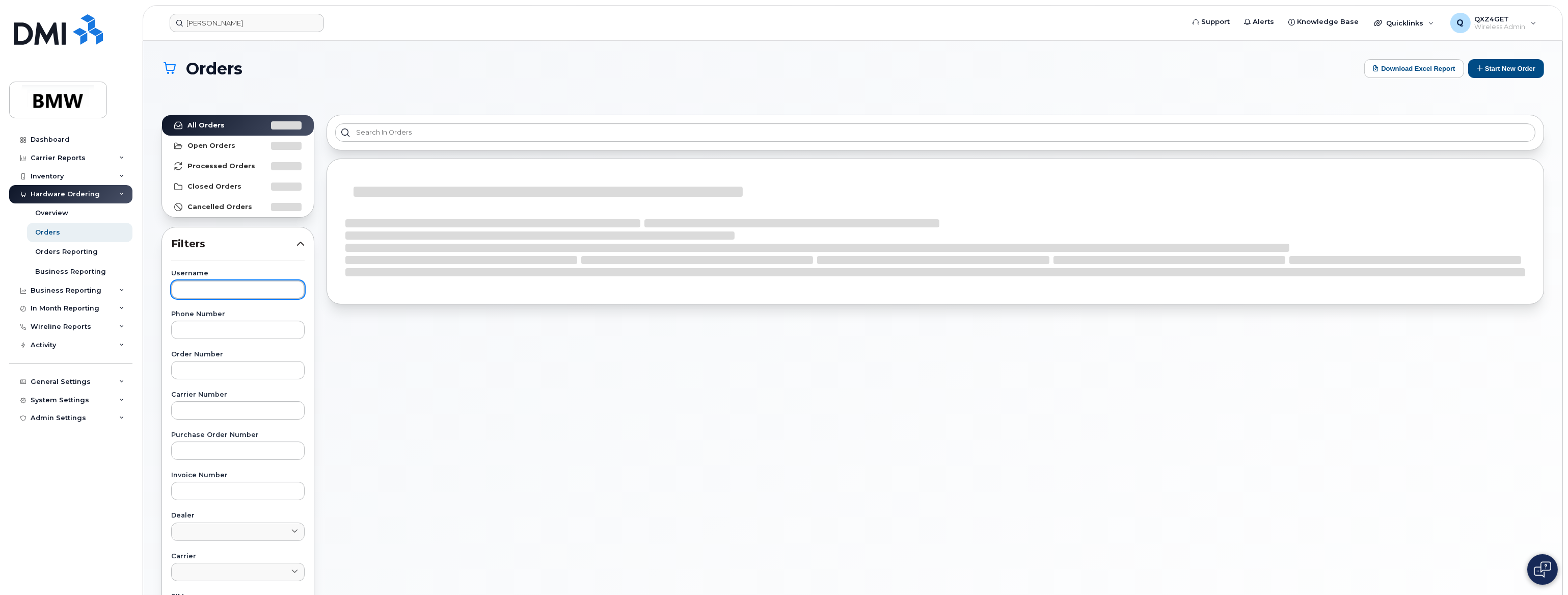
click at [223, 286] on input "text" at bounding box center [237, 289] width 133 height 18
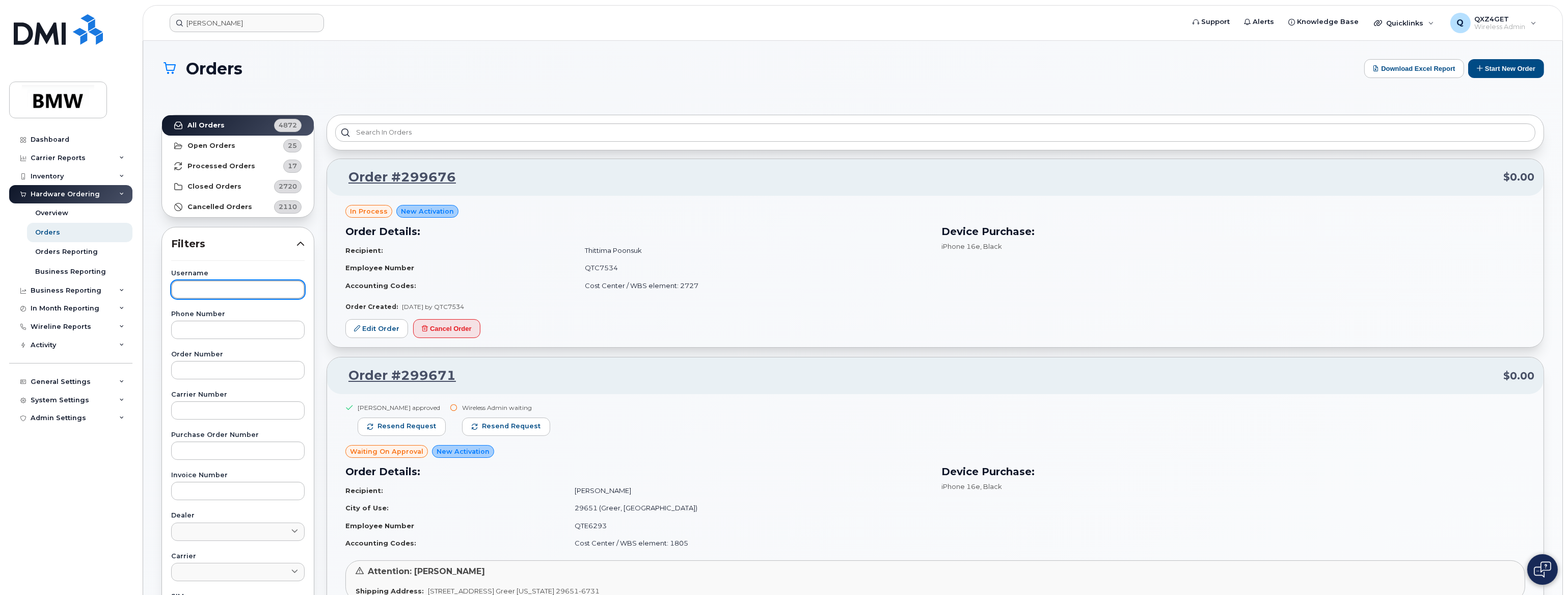
paste input "[PERSON_NAME]"
type input "[PERSON_NAME]"
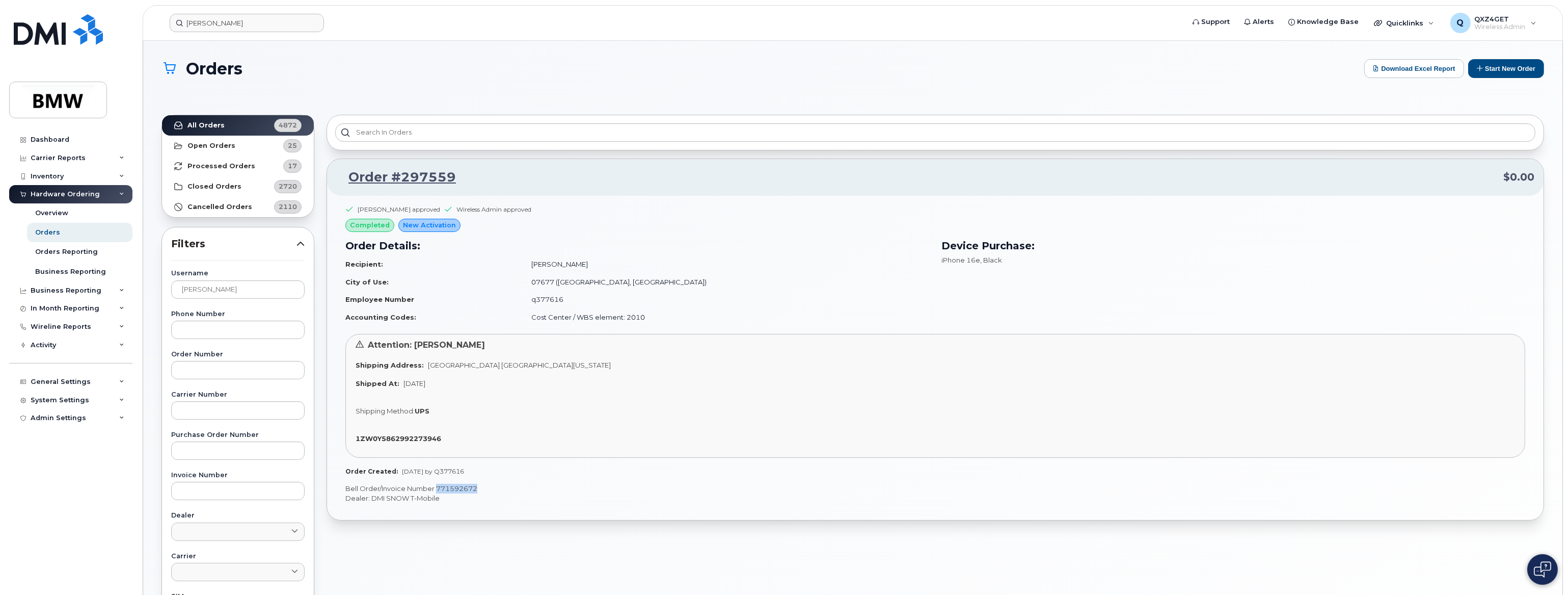
drag, startPoint x: 485, startPoint y: 489, endPoint x: 436, endPoint y: 486, distance: 49.1
click at [436, 486] on p "Bell Order/Invoice Number 771592672" at bounding box center [935, 488] width 1180 height 10
copy p "771592672"
click at [239, 23] on input "[PERSON_NAME]" at bounding box center [247, 23] width 155 height 18
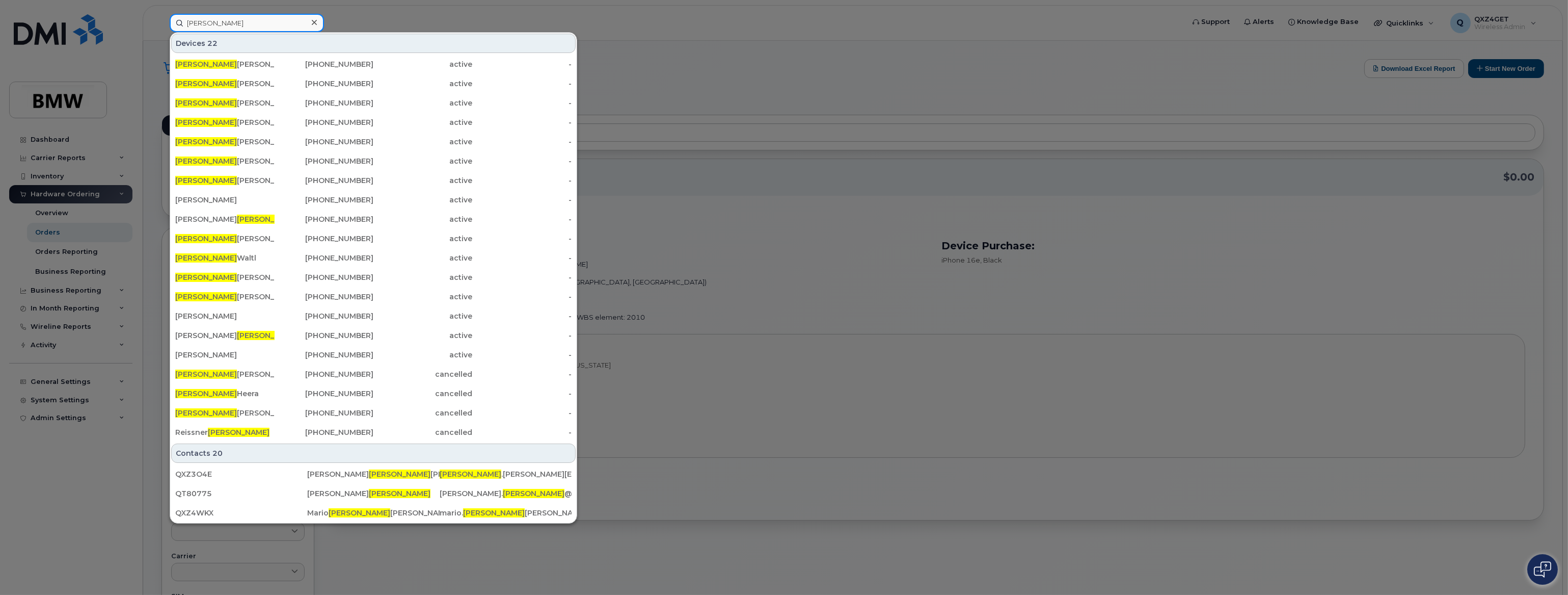
paste input "[PERSON_NAME][EMAIL_ADDRESS][PERSON_NAME][DOMAIN_NAME]"
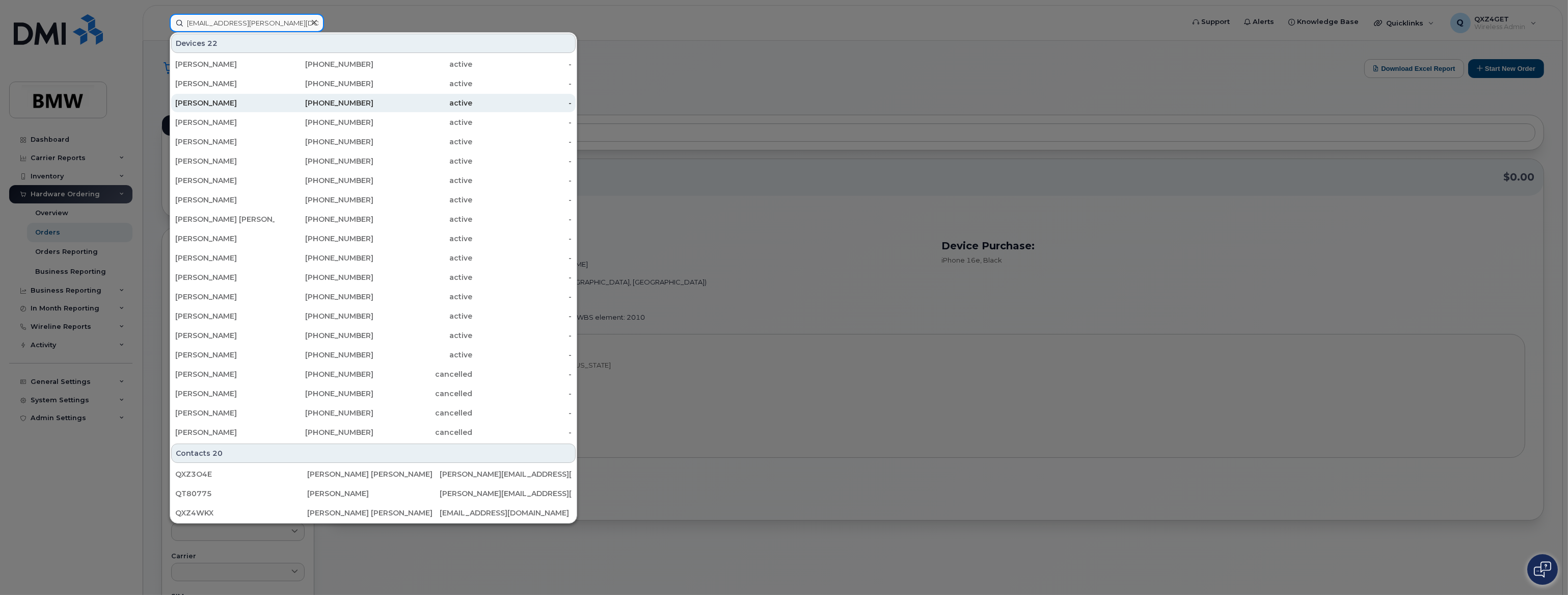
scroll to position [0, 5]
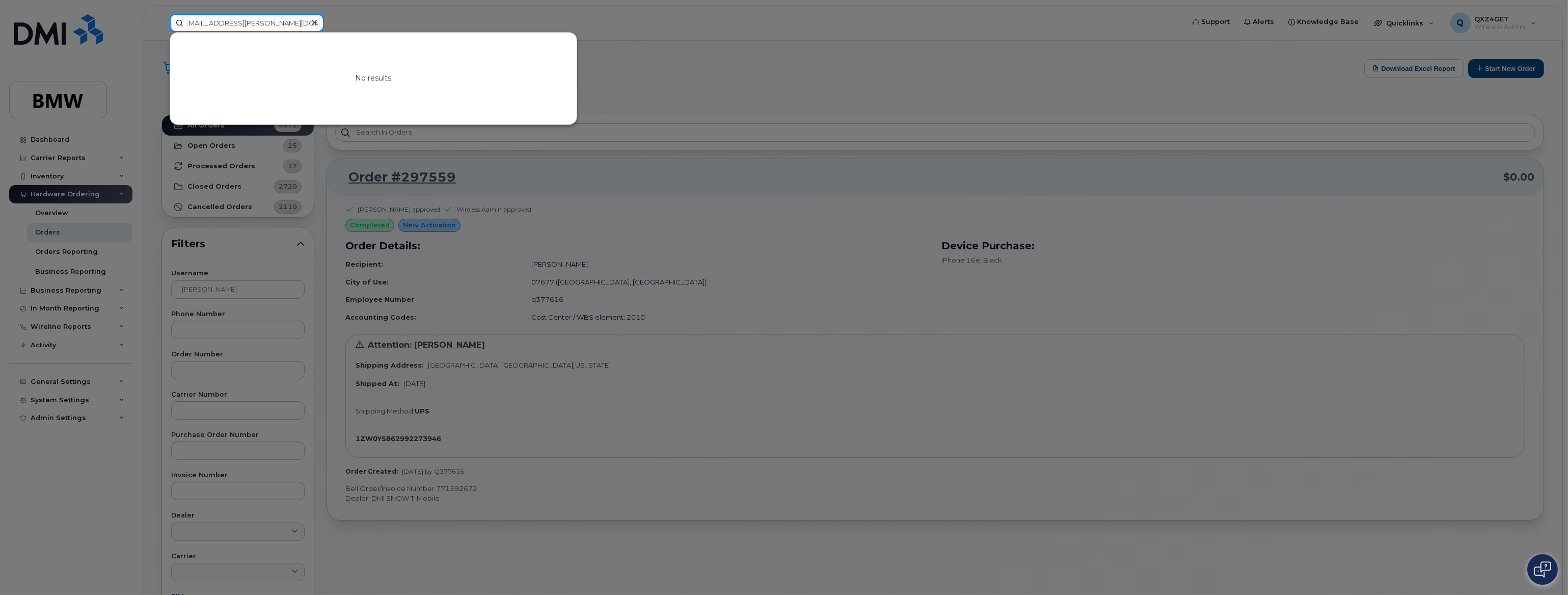
type input "[EMAIL_ADDRESS][PERSON_NAME][DOMAIN_NAME]"
click at [311, 20] on div at bounding box center [314, 23] width 15 height 15
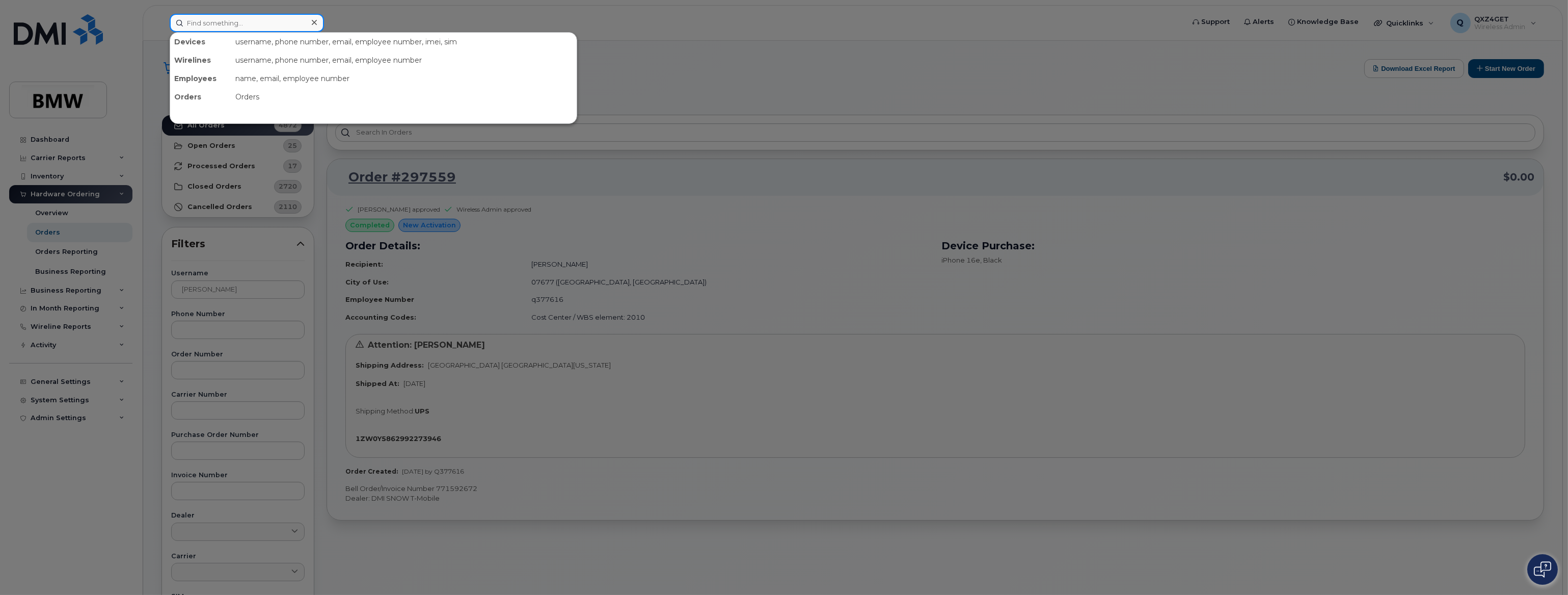
paste input "[PERSON_NAME][EMAIL_ADDRESS][PERSON_NAME][DOMAIN_NAME]"
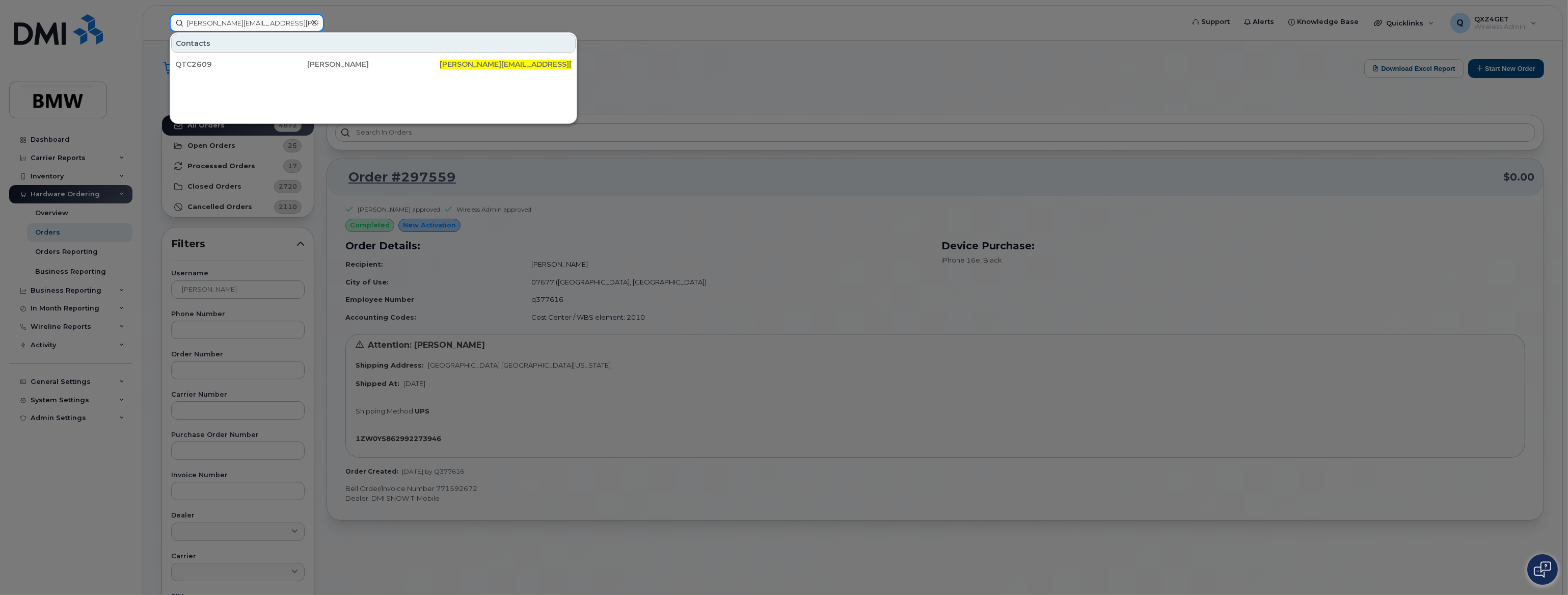
type input "[PERSON_NAME][EMAIL_ADDRESS][PERSON_NAME][DOMAIN_NAME]"
click at [729, 122] on div at bounding box center [784, 297] width 1568 height 595
click at [245, 23] on input "[PERSON_NAME][EMAIL_ADDRESS][PERSON_NAME][DOMAIN_NAME]" at bounding box center [247, 23] width 155 height 18
click at [316, 24] on icon at bounding box center [314, 23] width 5 height 5
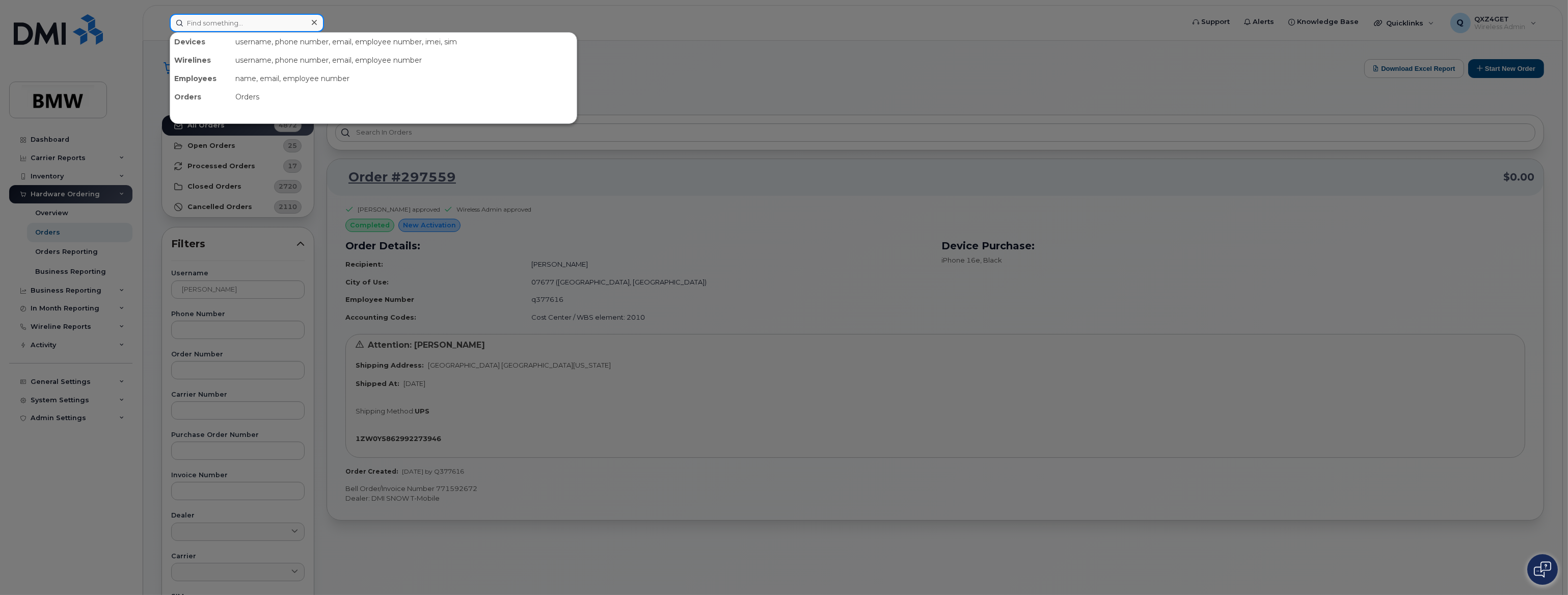
paste input "[PERSON_NAME][EMAIL_ADDRESS][DOMAIN_NAME]"
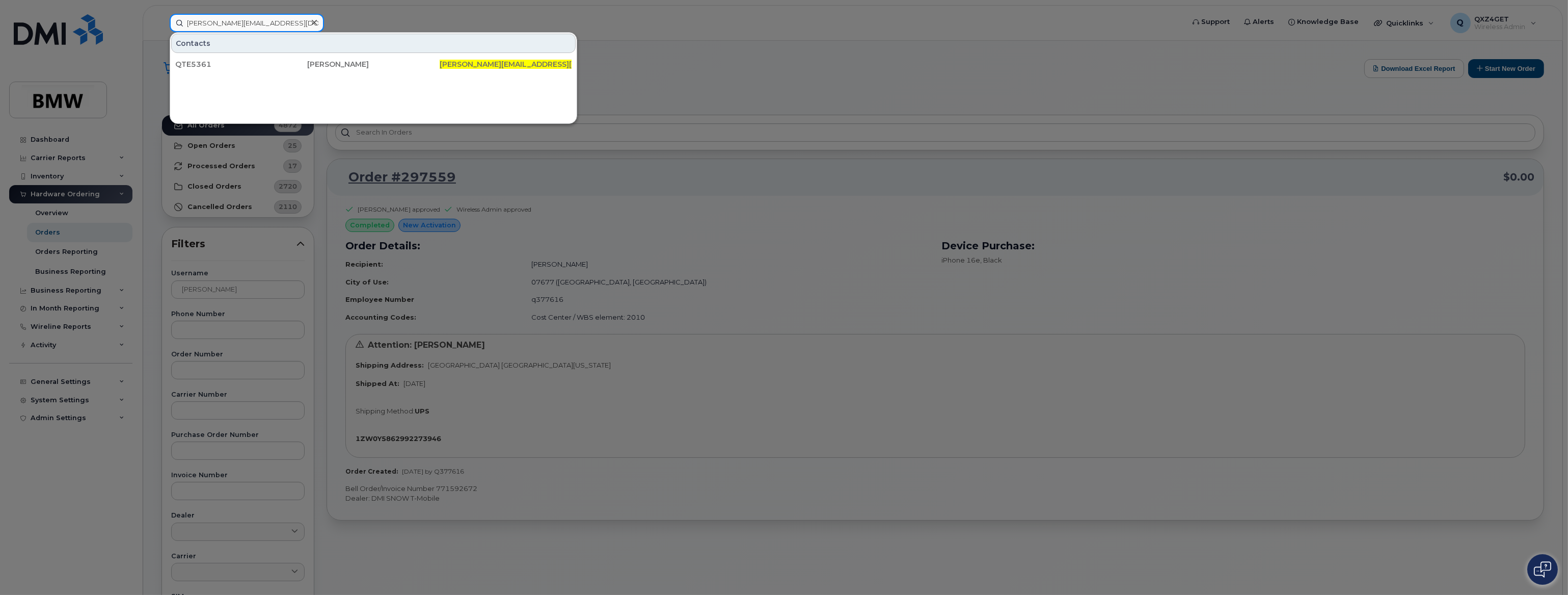
type input "[PERSON_NAME][EMAIL_ADDRESS][DOMAIN_NAME]"
click at [648, 90] on div at bounding box center [784, 297] width 1568 height 595
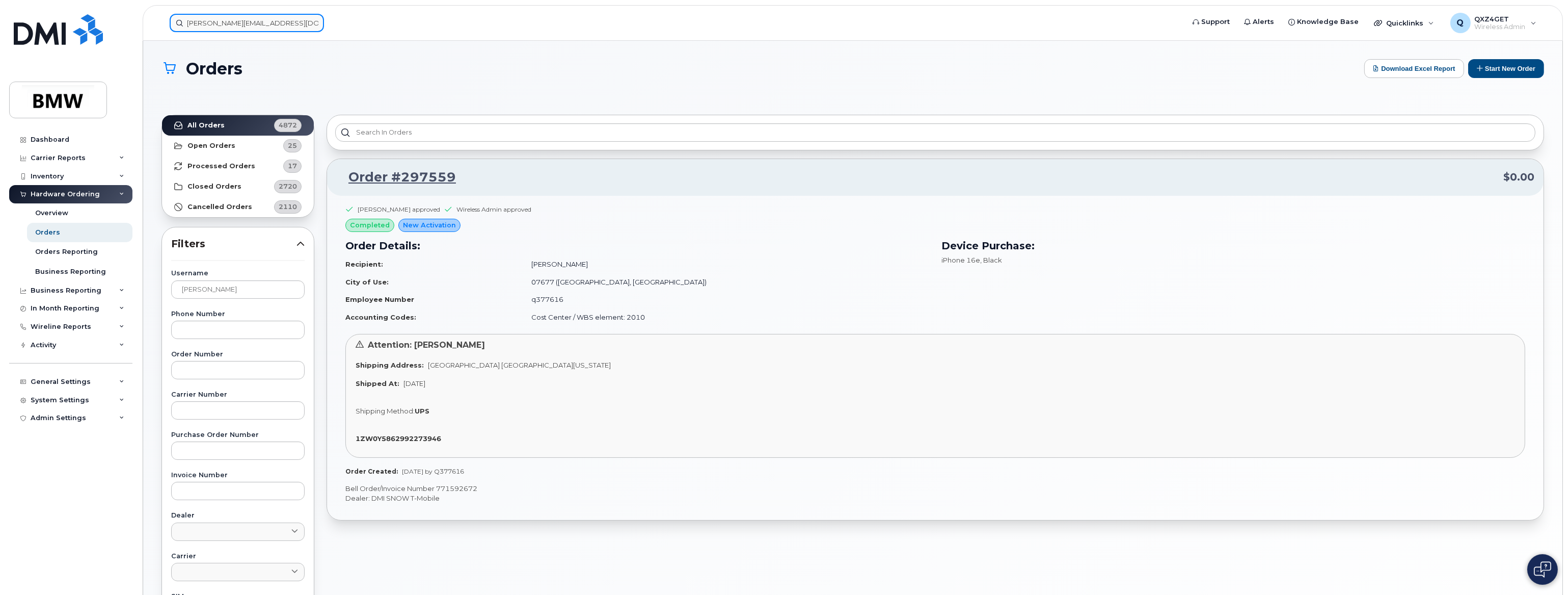
drag, startPoint x: 220, startPoint y: 23, endPoint x: 266, endPoint y: 30, distance: 46.5
click at [229, 24] on input "[PERSON_NAME][EMAIL_ADDRESS][DOMAIN_NAME]" at bounding box center [247, 23] width 155 height 18
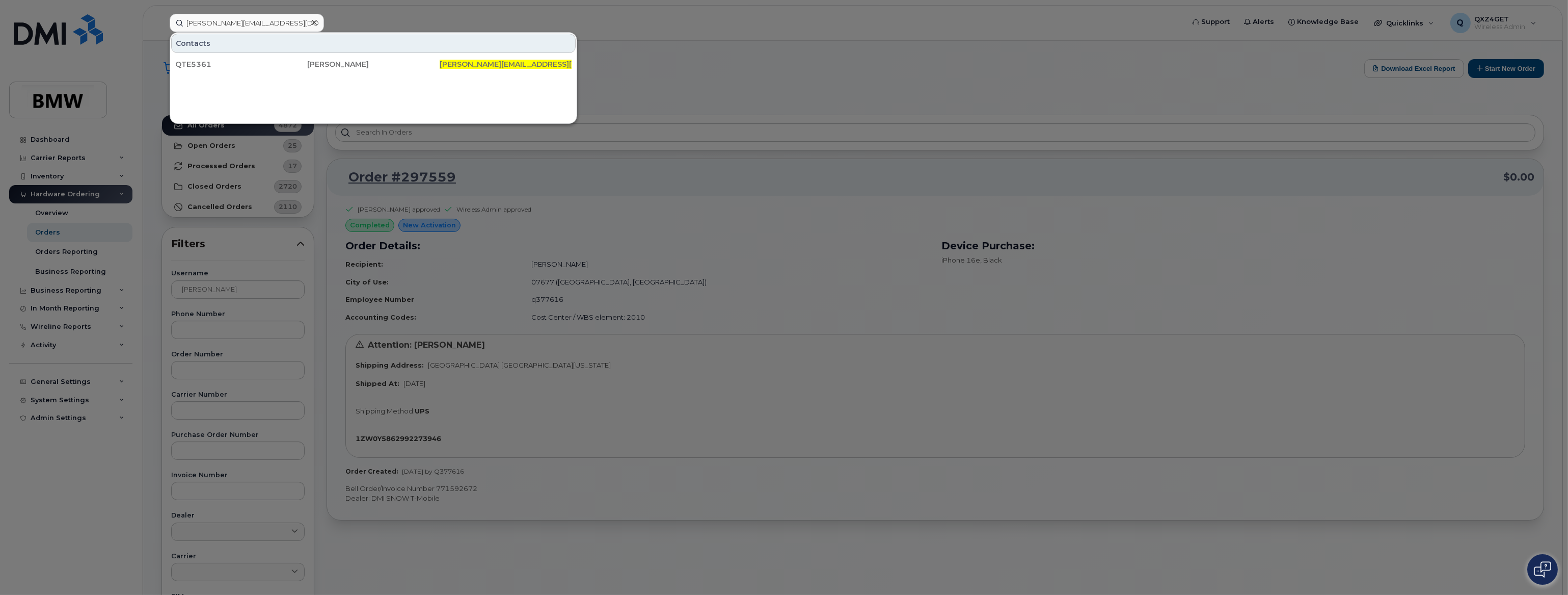
click at [311, 23] on div at bounding box center [314, 23] width 15 height 15
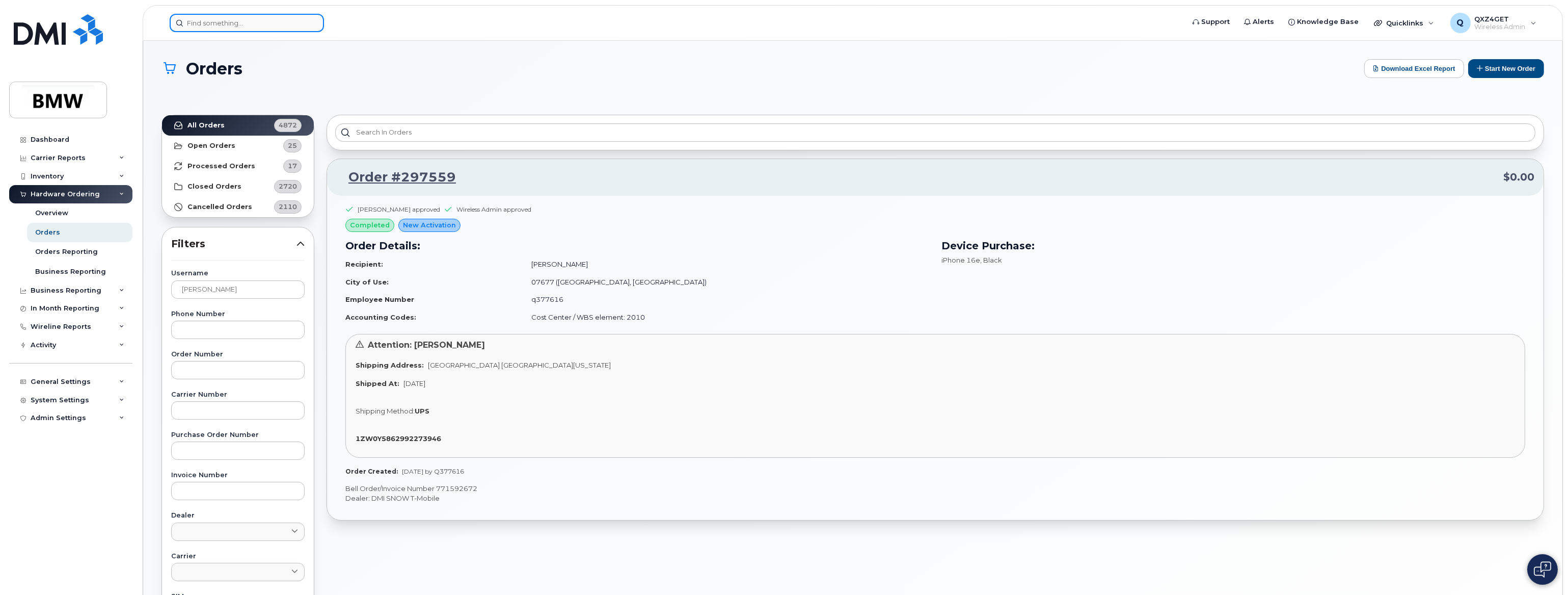
click at [250, 19] on input at bounding box center [247, 23] width 155 height 18
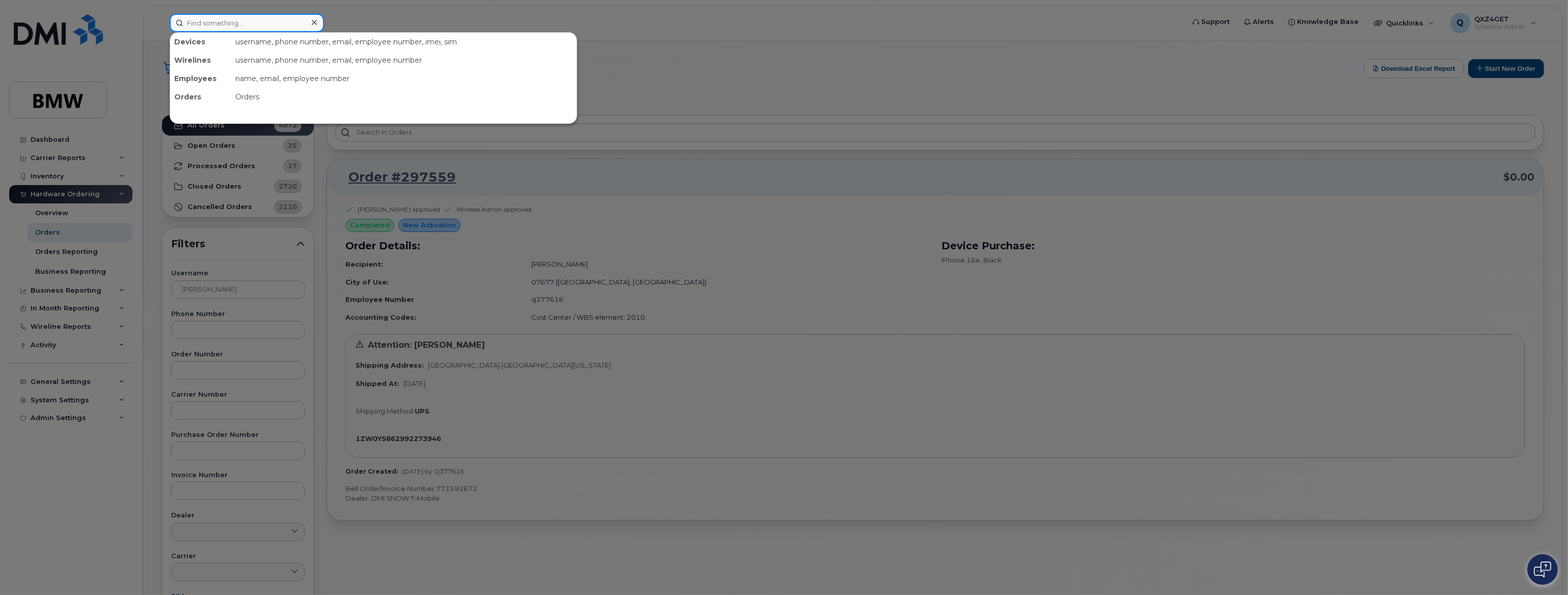
paste input "[PERSON_NAME][EMAIL_ADDRESS][PERSON_NAME][DOMAIN_NAME]"
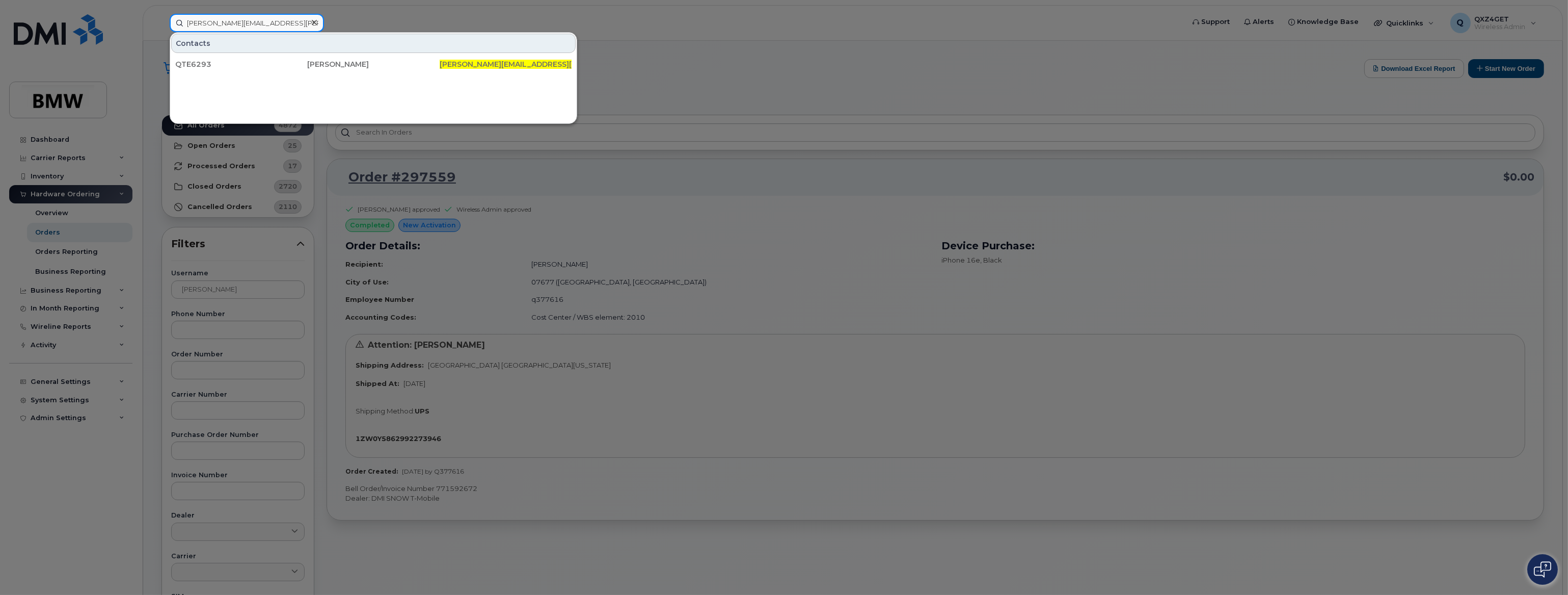
type input "[PERSON_NAME][EMAIL_ADDRESS][PERSON_NAME][DOMAIN_NAME]"
